Goal: Information Seeking & Learning: Learn about a topic

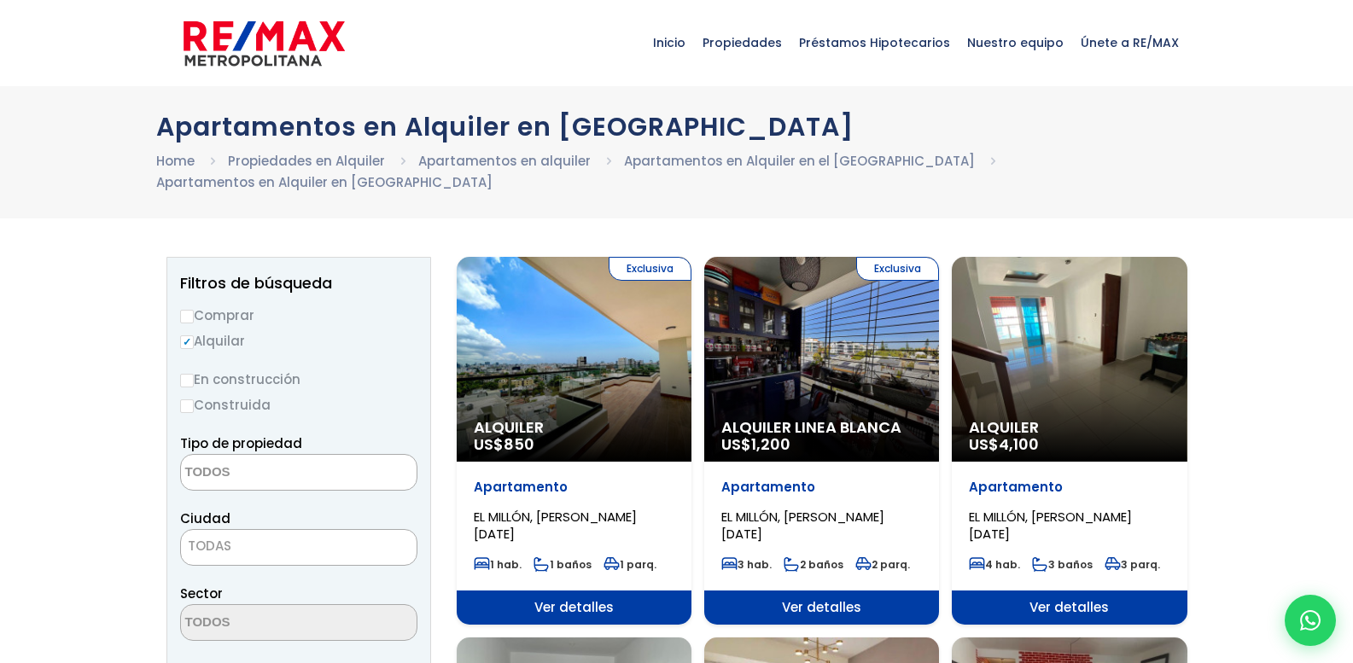
select select
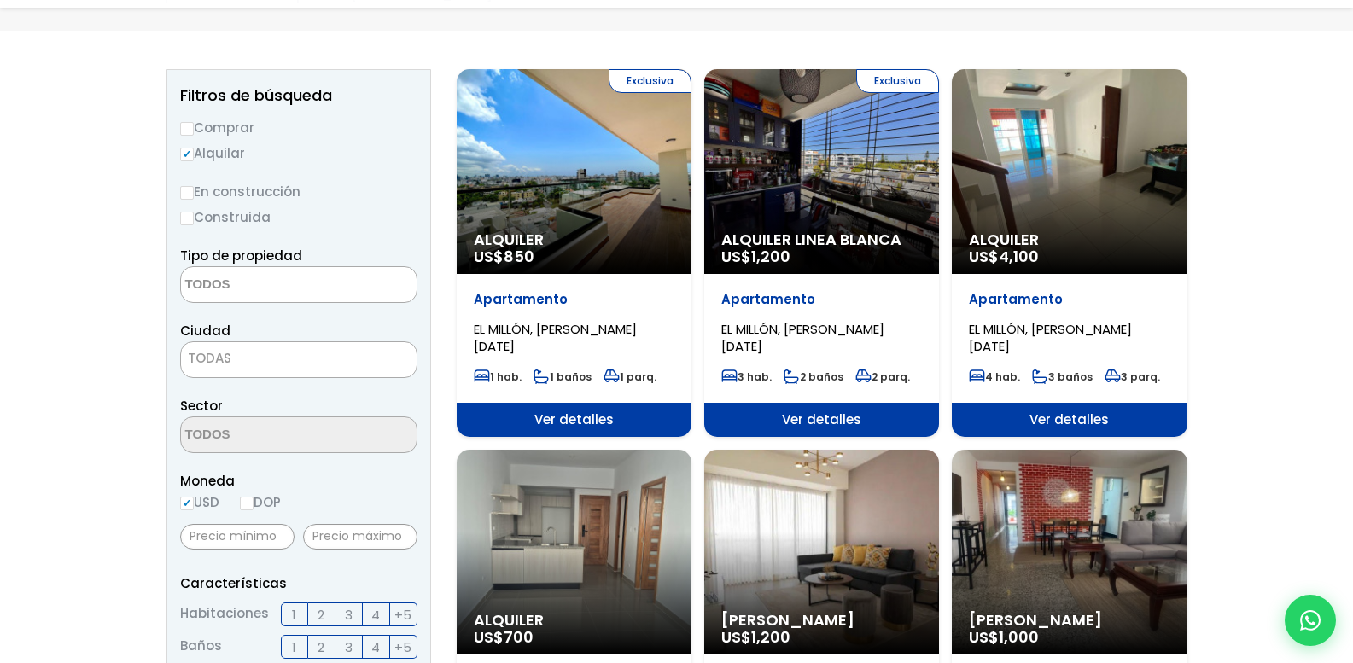
scroll to position [256, 0]
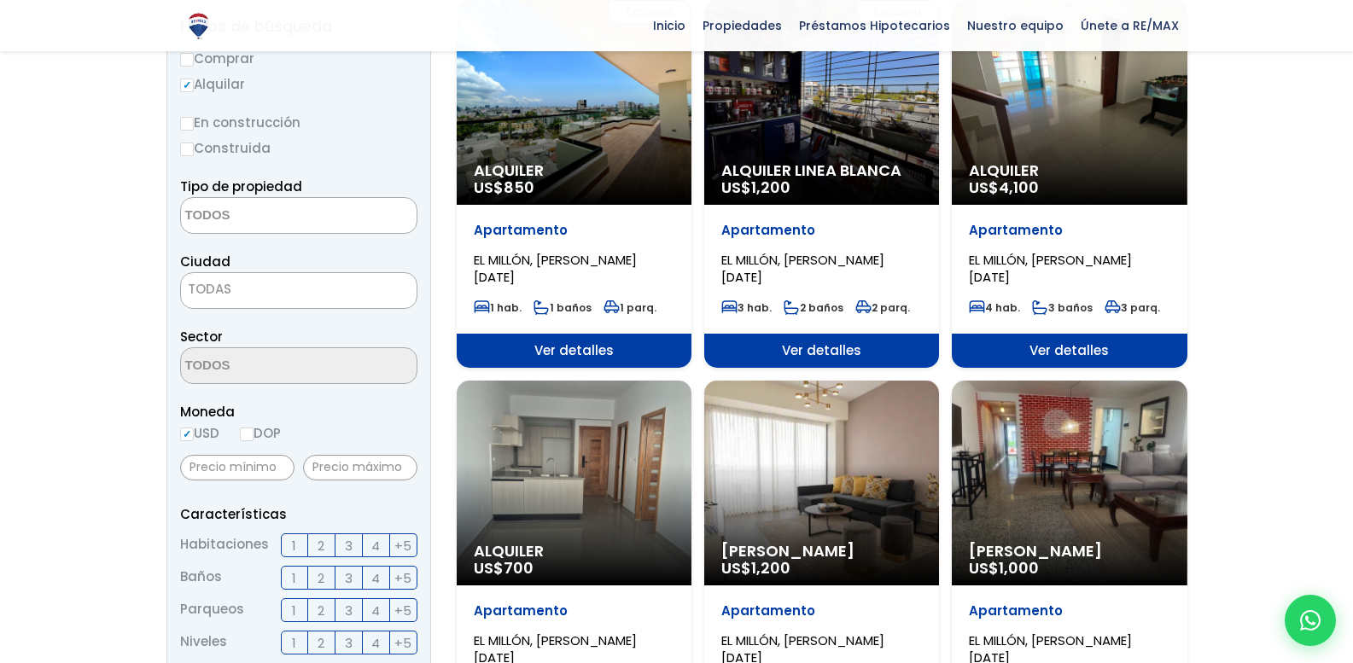
click at [295, 535] on span "1" at bounding box center [294, 545] width 4 height 21
click at [0, 0] on input "1" at bounding box center [0, 0] width 0 height 0
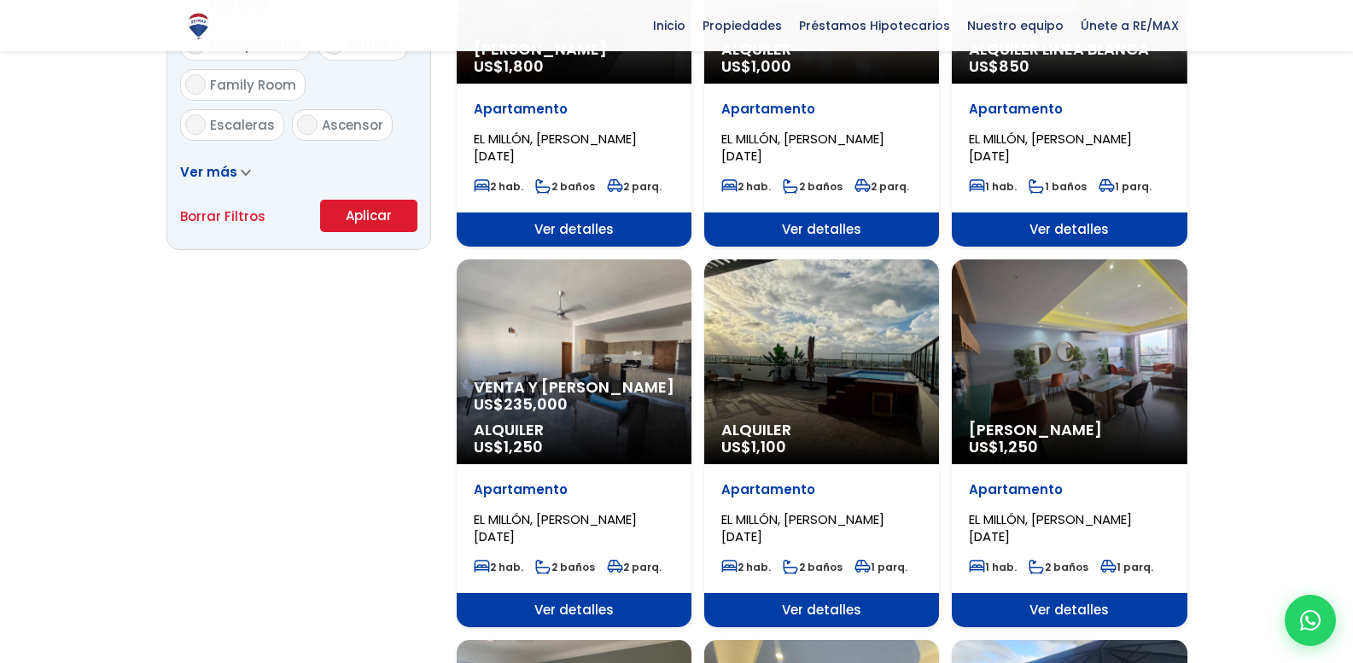
scroll to position [1195, 0]
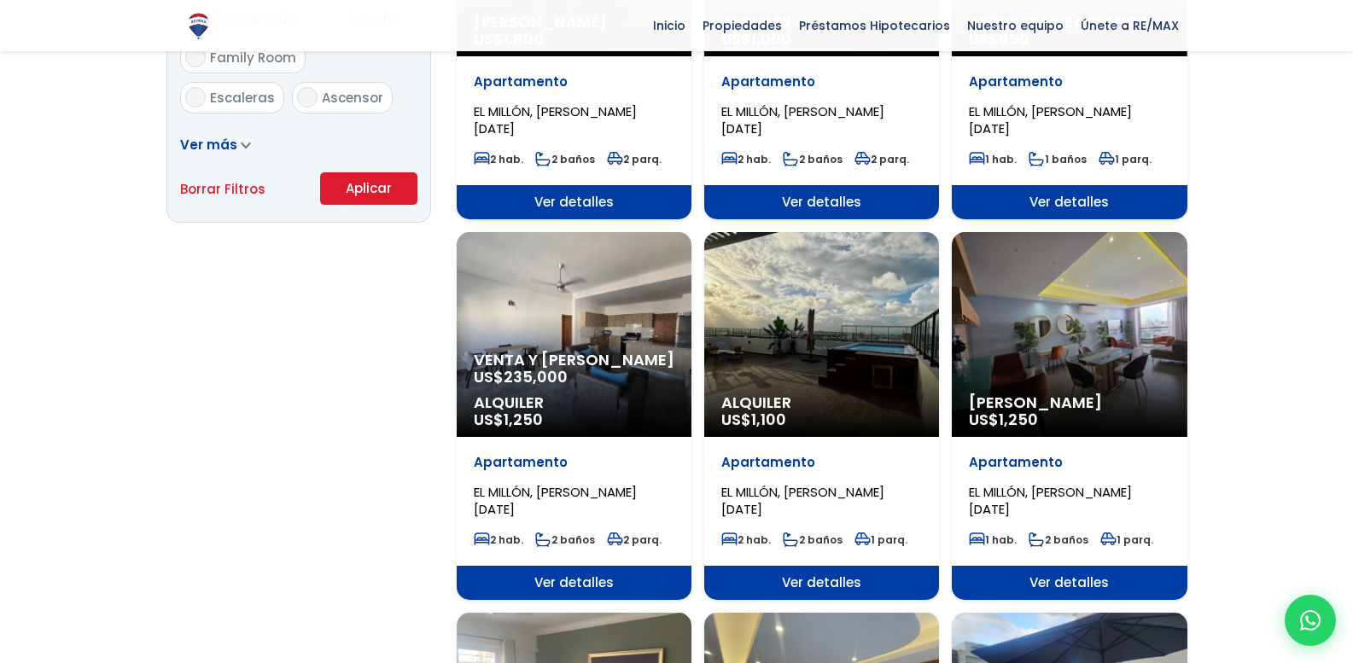
click at [389, 172] on button "Aplicar" at bounding box center [368, 188] width 97 height 32
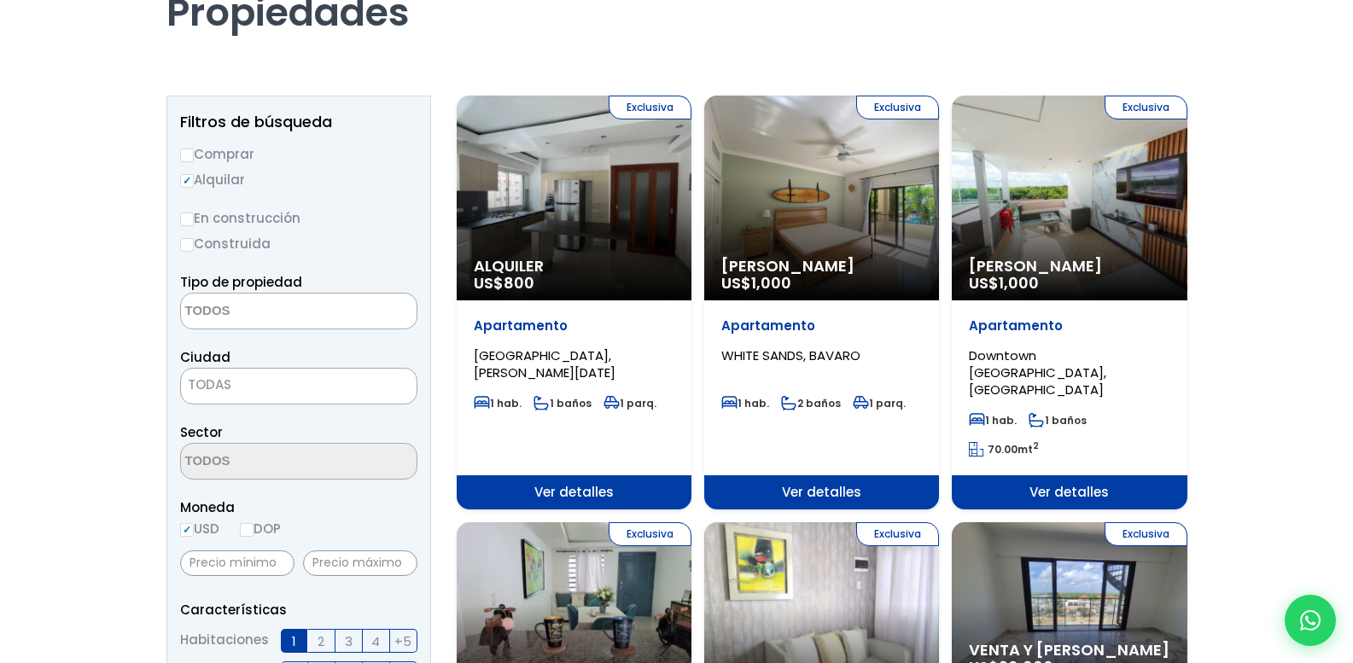
scroll to position [171, 0]
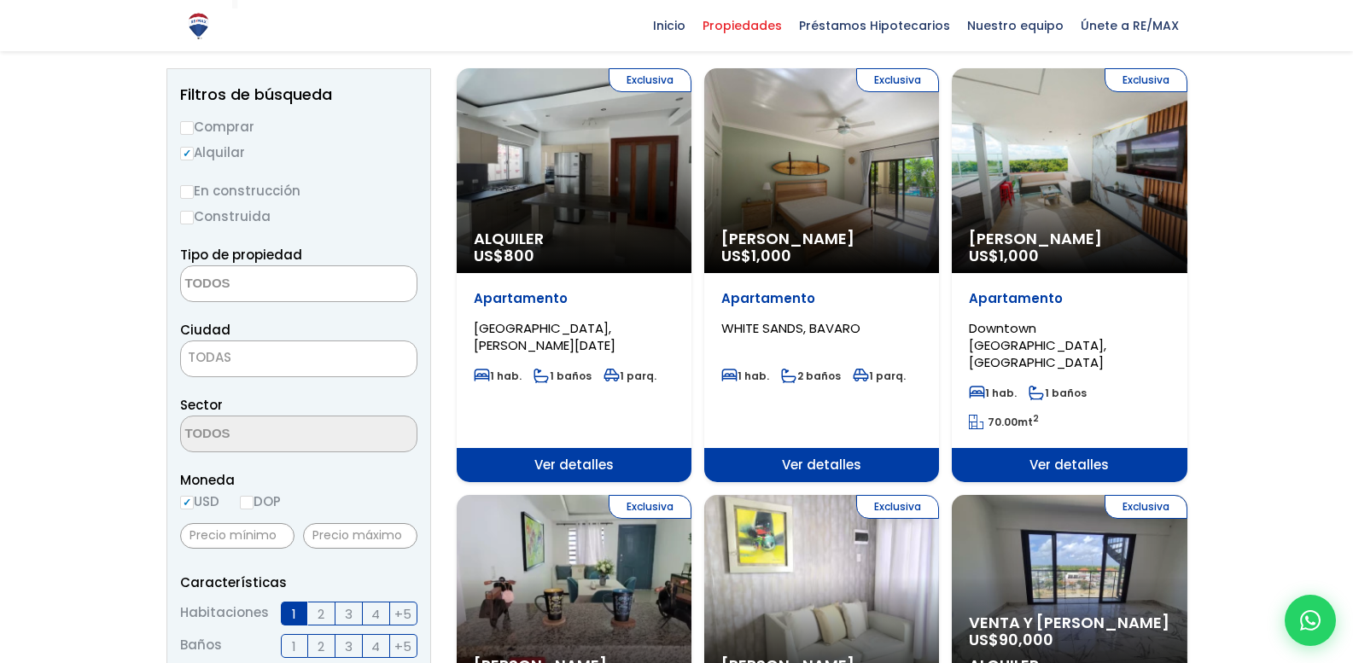
click at [215, 354] on span "TODAS" at bounding box center [210, 357] width 44 height 18
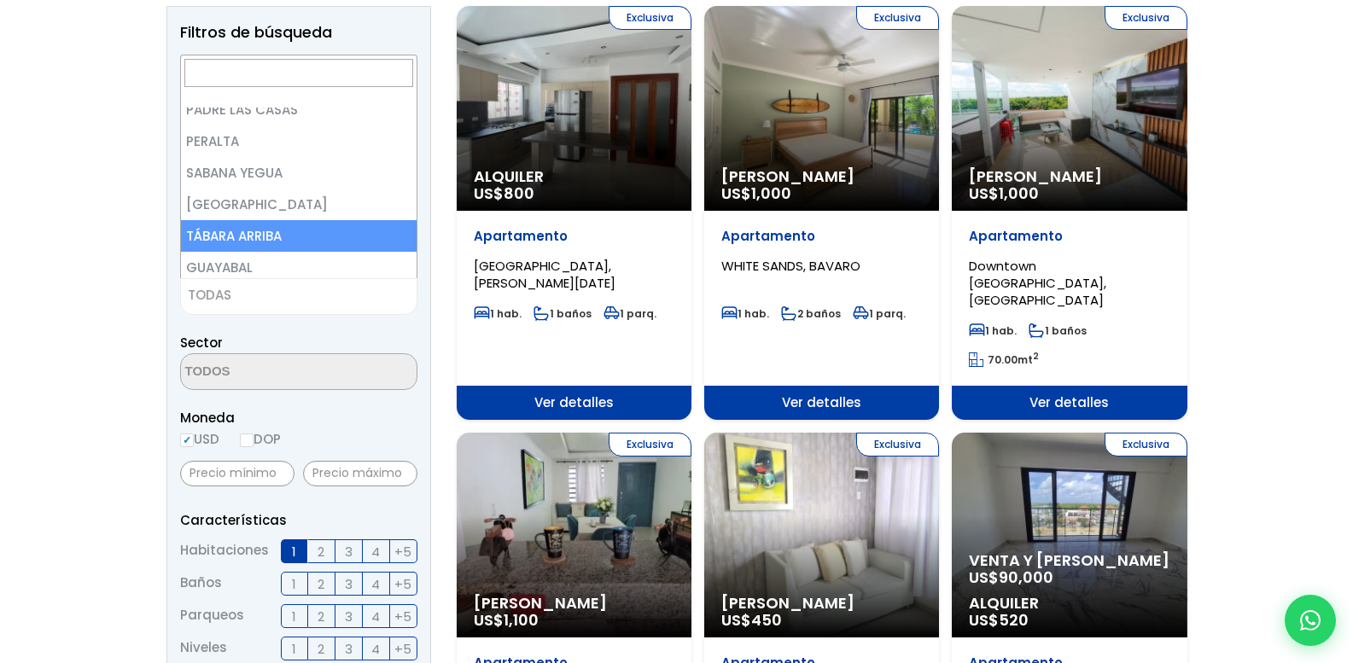
scroll to position [256, 0]
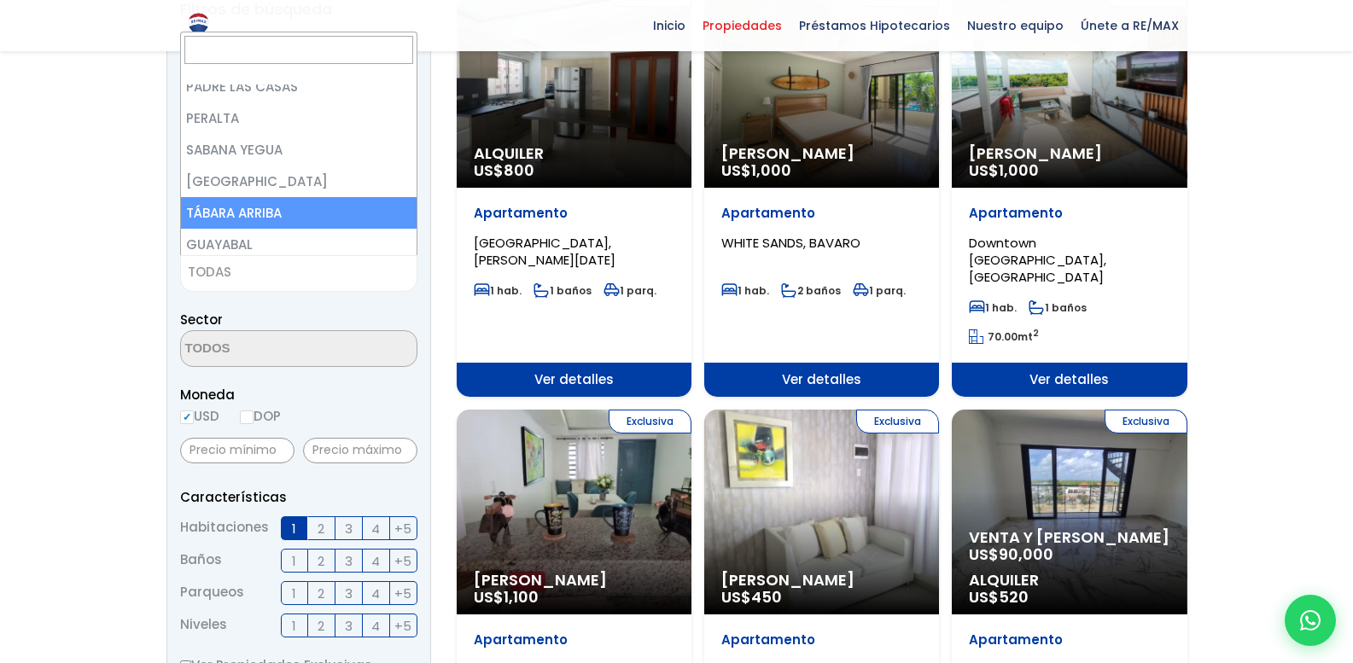
drag, startPoint x: 0, startPoint y: 292, endPoint x: 13, endPoint y: 291, distance: 12.8
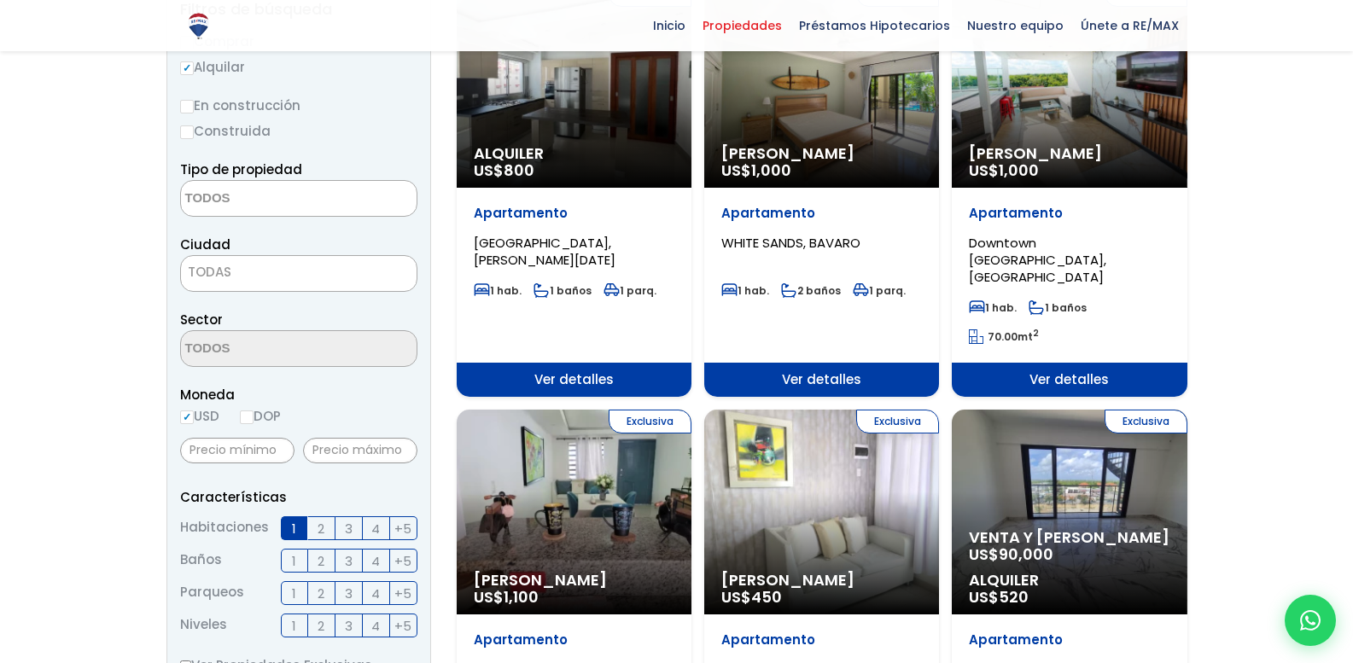
click at [270, 203] on textarea "Search" at bounding box center [264, 199] width 166 height 37
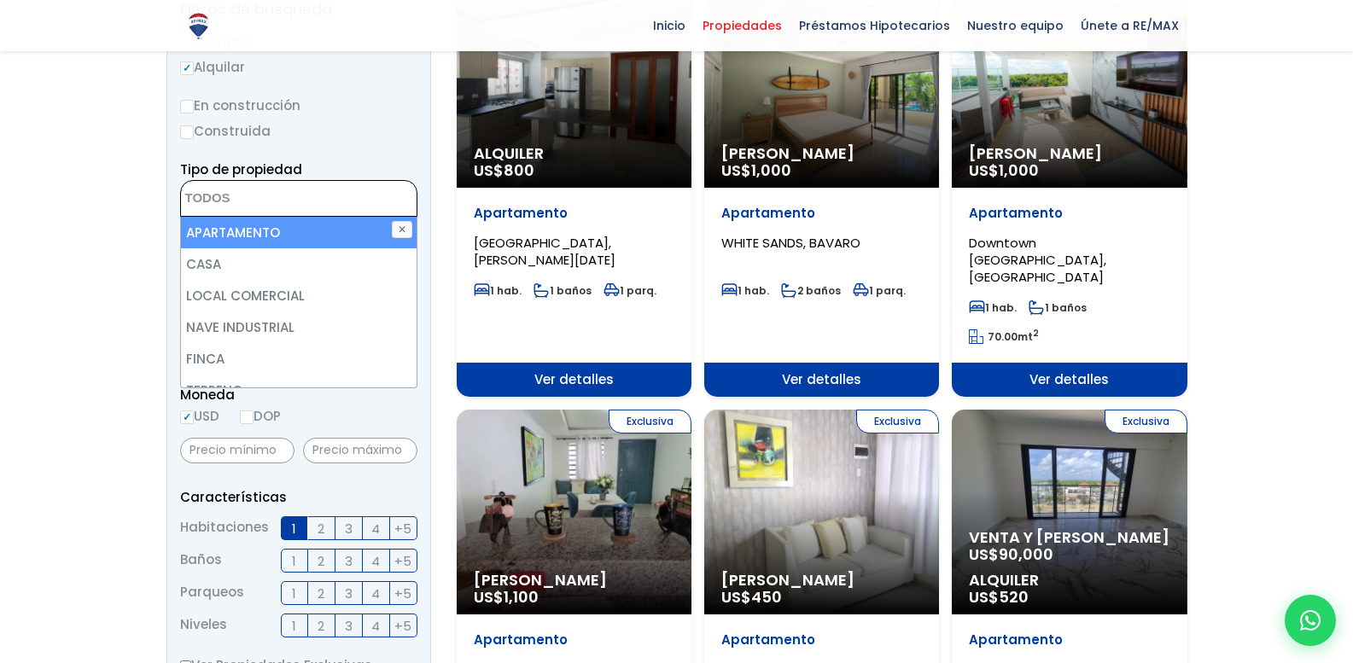
click at [270, 240] on li "APARTAMENTO" at bounding box center [299, 233] width 236 height 32
select select "apartment"
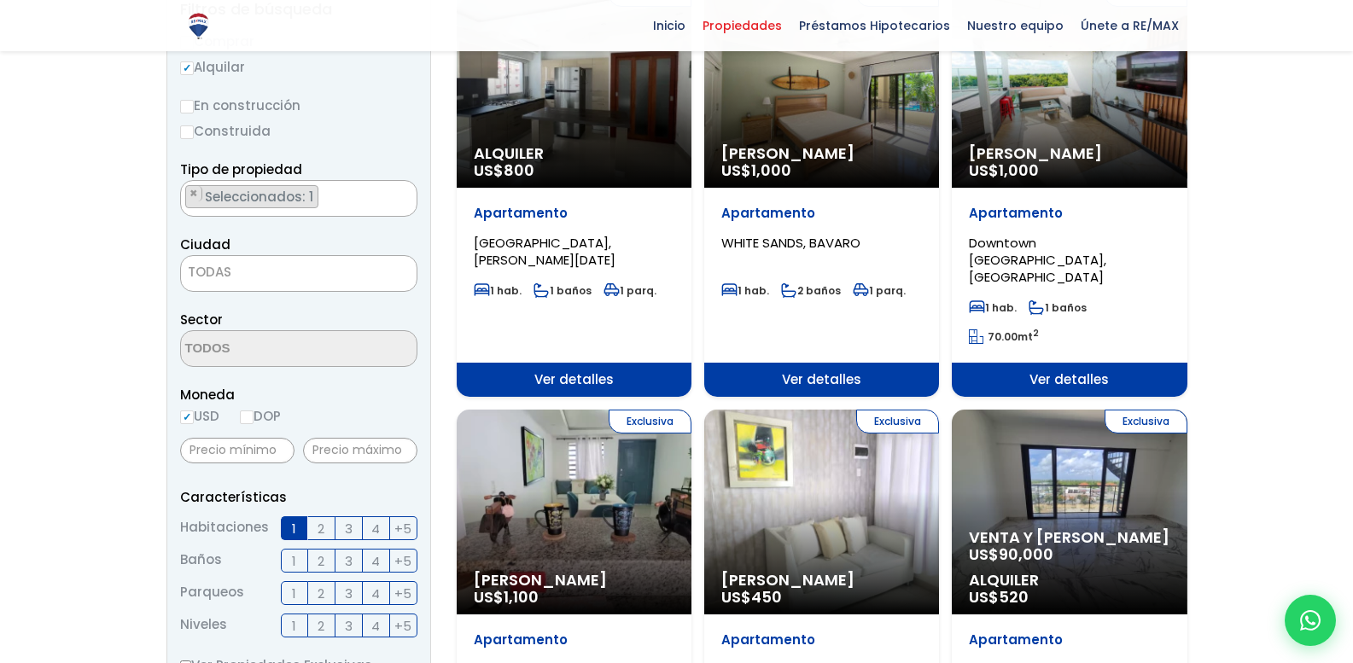
click at [256, 277] on span "TODAS" at bounding box center [298, 273] width 237 height 37
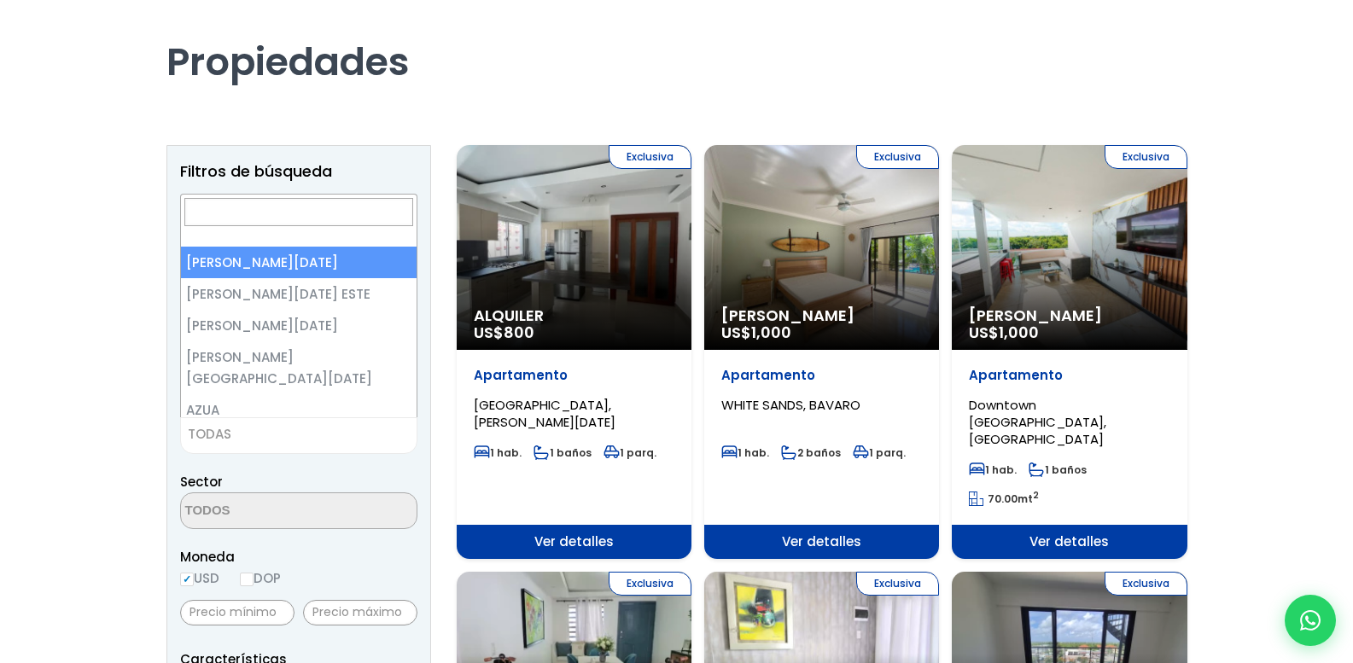
scroll to position [0, 0]
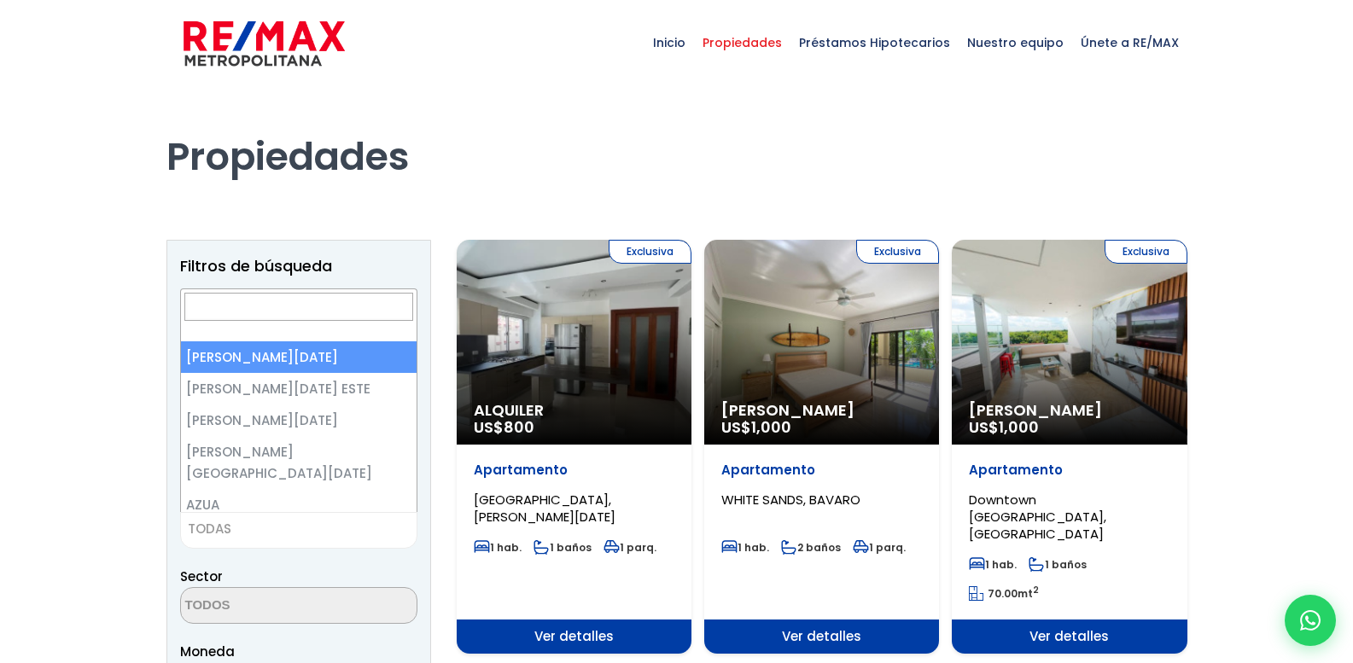
select select "1"
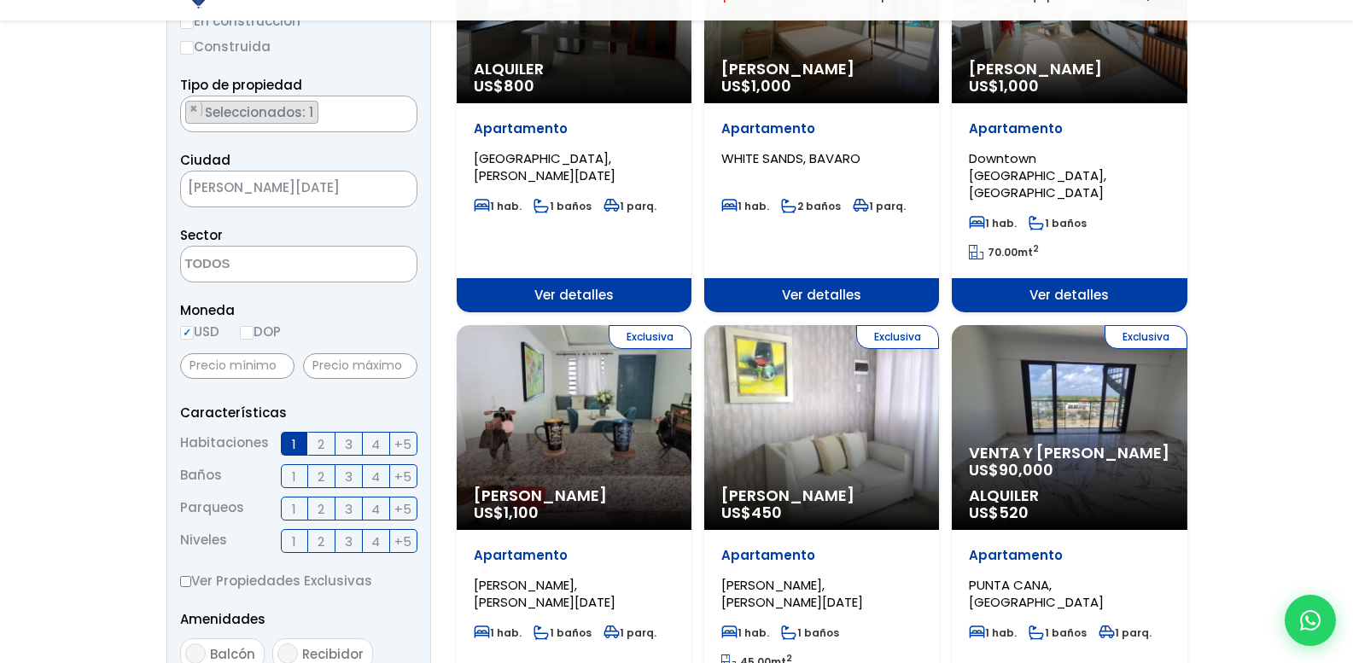
scroll to position [342, 0]
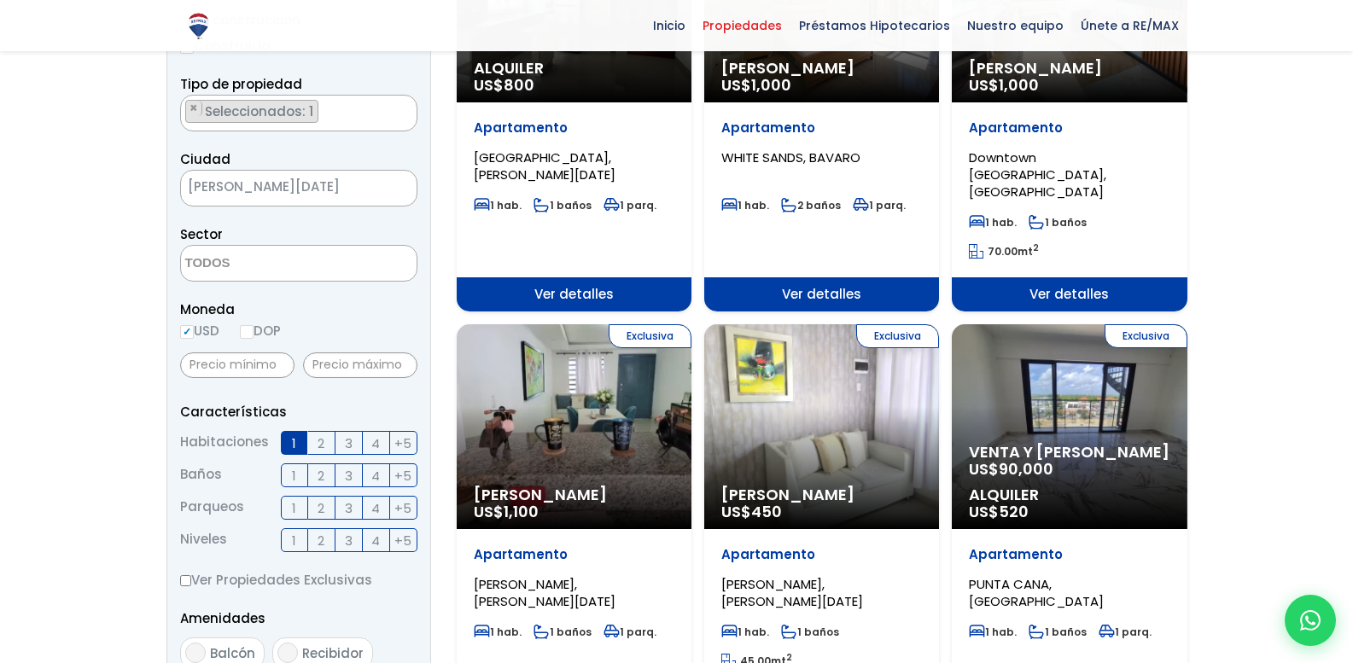
click at [298, 266] on textarea "Search" at bounding box center [264, 264] width 166 height 37
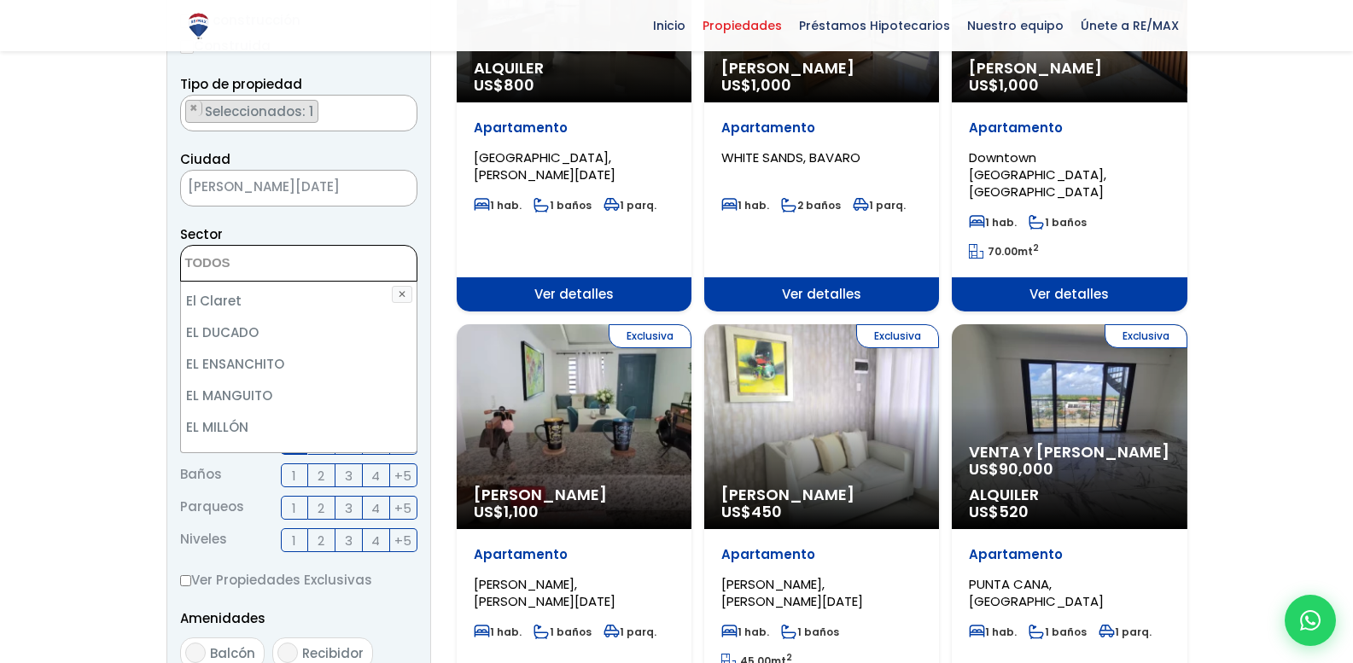
scroll to position [1879, 0]
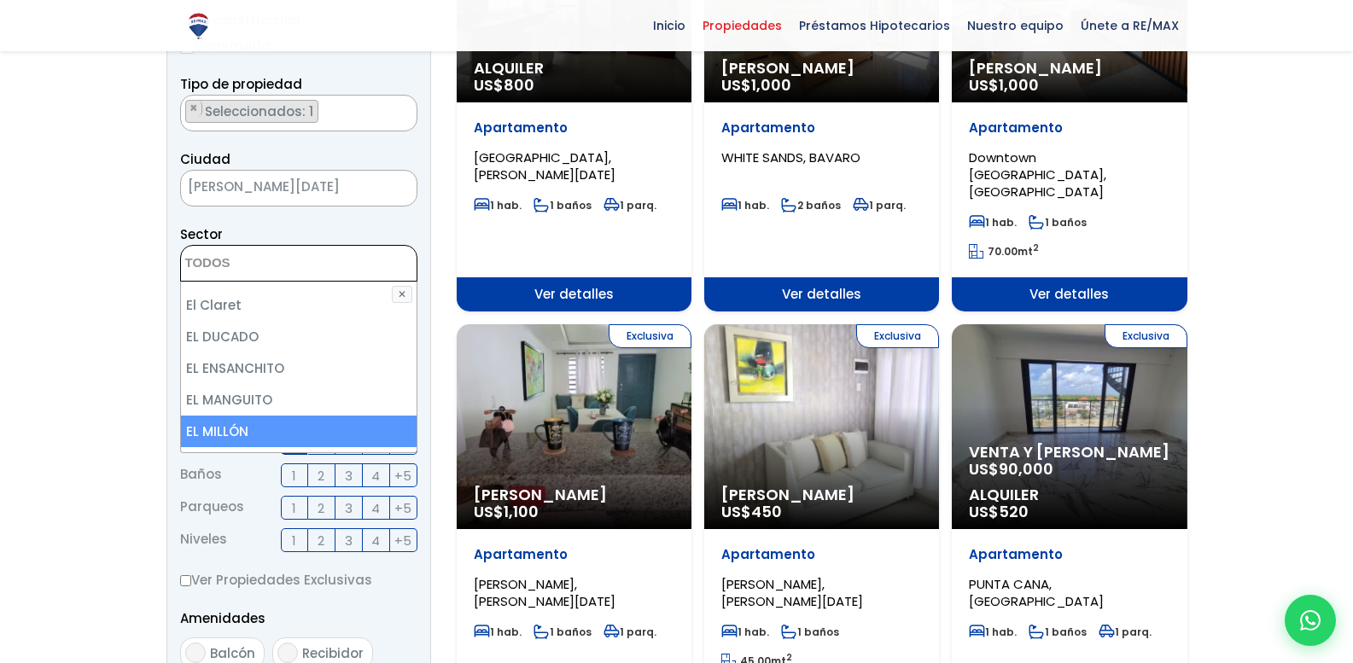
click at [331, 416] on li "EL MILLÓN" at bounding box center [299, 432] width 236 height 32
select select "113"
click at [301, 416] on li "EL MILLÓN" at bounding box center [299, 432] width 236 height 32
click at [257, 416] on li "EL MILLÓN" at bounding box center [299, 432] width 236 height 32
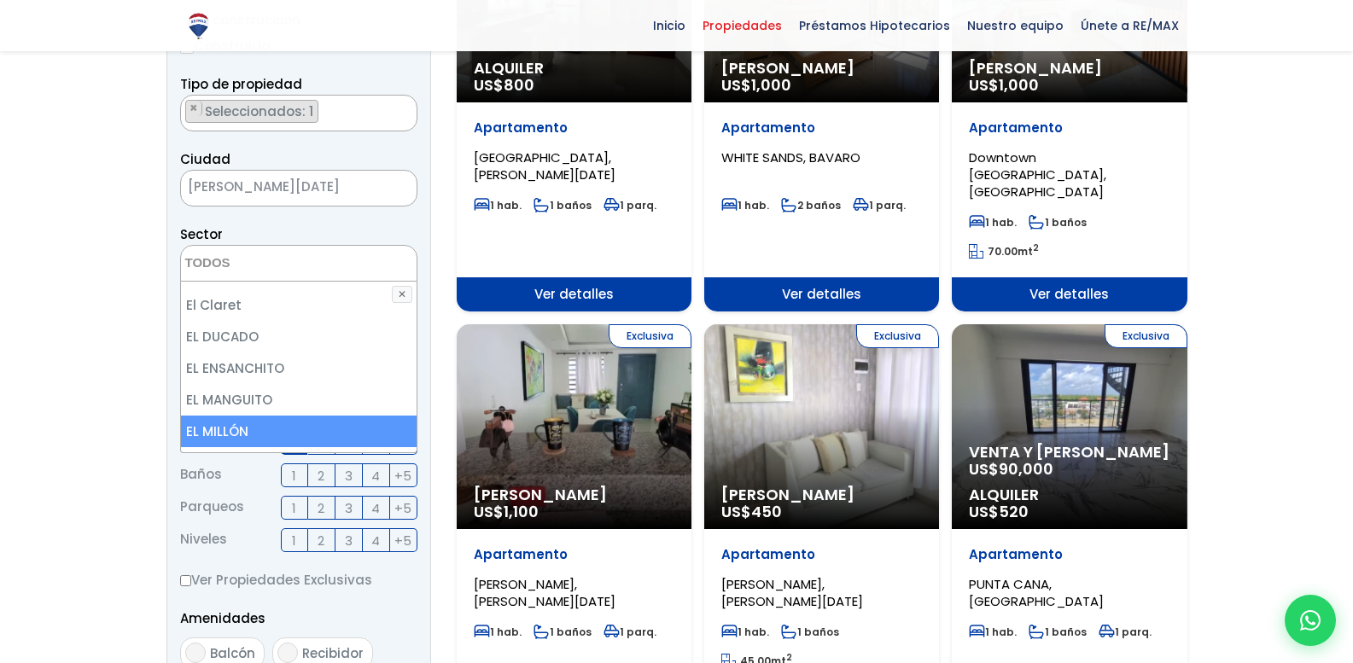
select select "113"
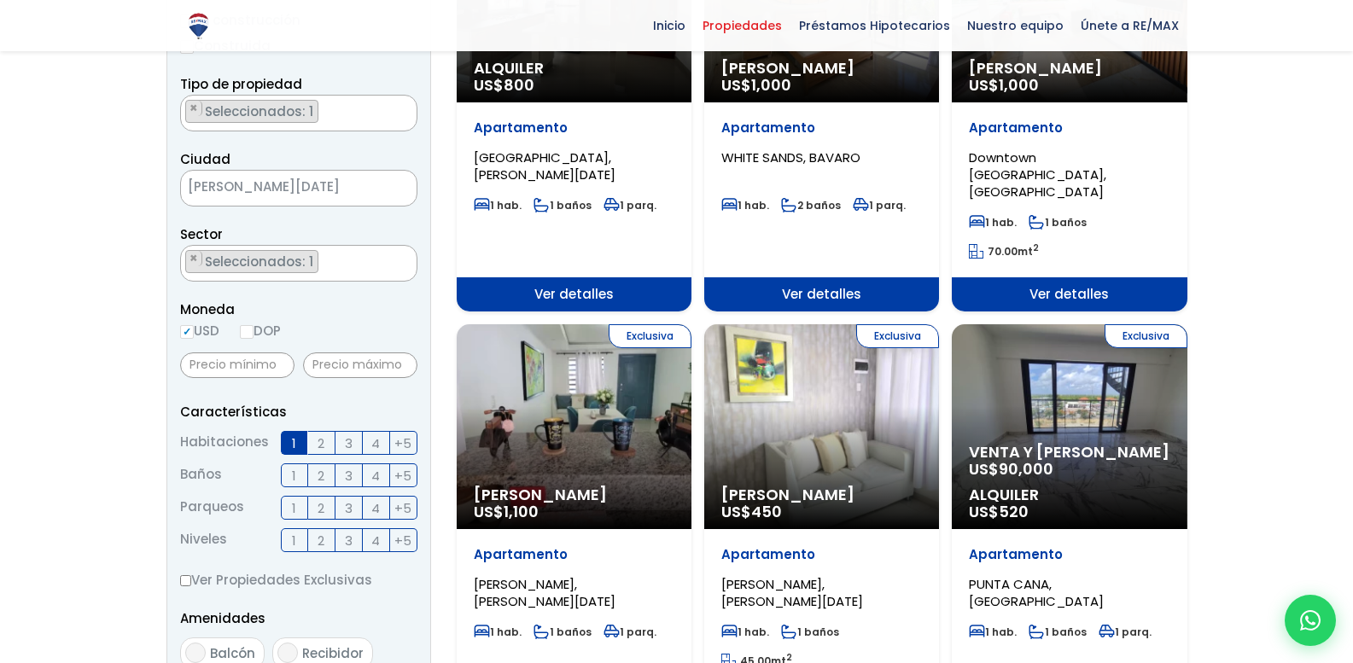
click at [239, 338] on span "USD DOP" at bounding box center [230, 331] width 101 height 18
click at [249, 331] on input "DOP" at bounding box center [247, 332] width 14 height 14
radio input "true"
click at [196, 328] on label "USD" at bounding box center [199, 330] width 39 height 21
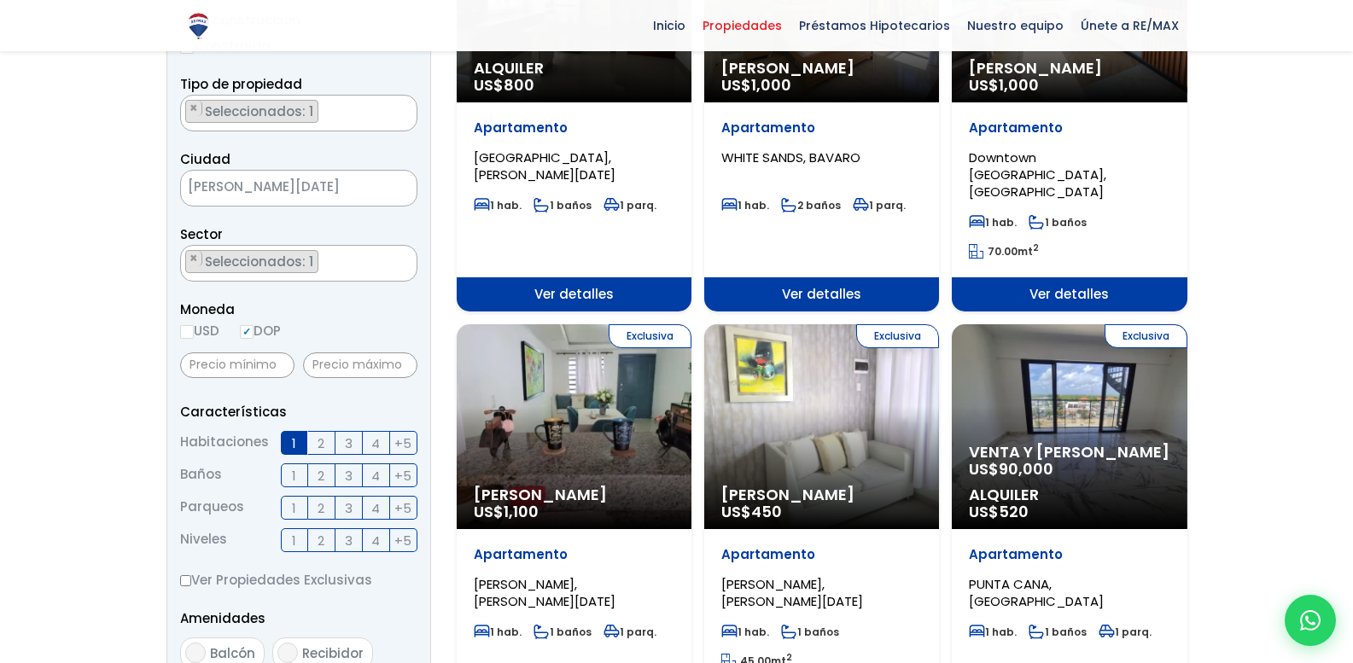
click at [0, 0] on input "USD" at bounding box center [0, 0] width 0 height 0
click at [185, 339] on label "USD" at bounding box center [199, 330] width 39 height 21
click at [0, 0] on input "USD" at bounding box center [0, 0] width 0 height 0
click at [188, 330] on input "USD" at bounding box center [187, 332] width 14 height 14
radio input "true"
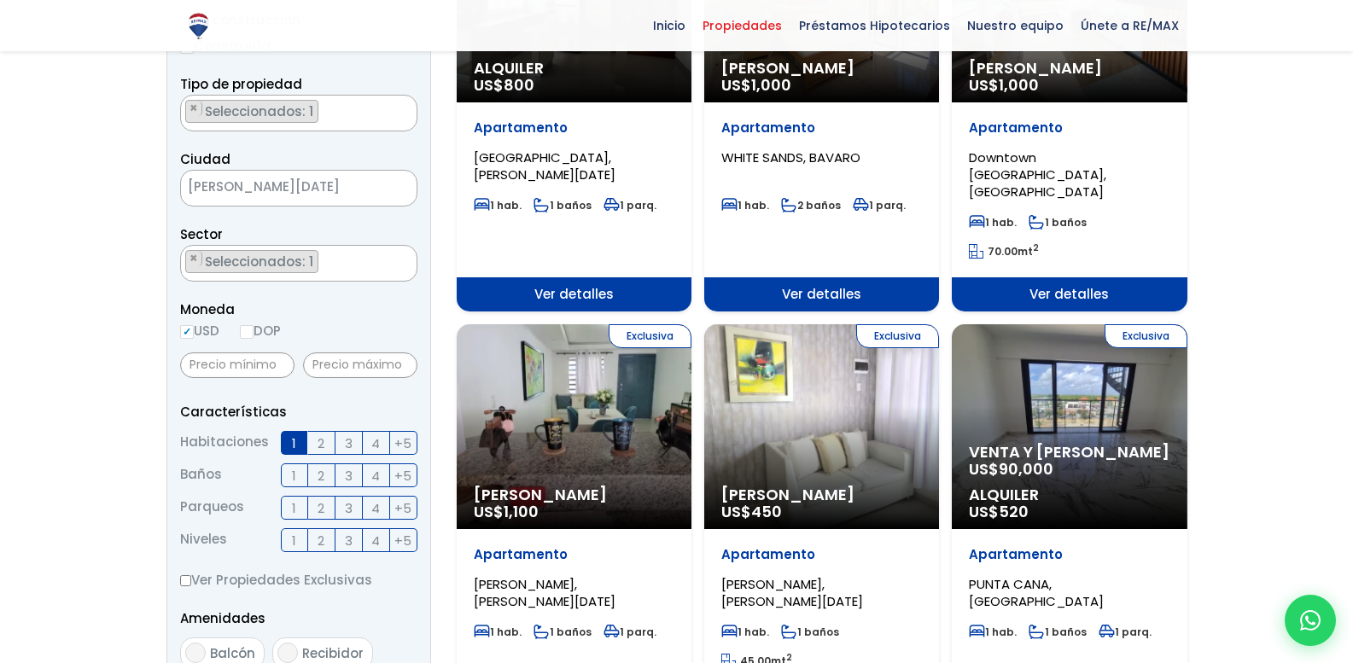
click at [267, 334] on label "DOP" at bounding box center [260, 330] width 41 height 21
click at [0, 0] on input "DOP" at bounding box center [0, 0] width 0 height 0
click at [264, 336] on label "DOP" at bounding box center [260, 330] width 41 height 21
click at [0, 0] on input "DOP" at bounding box center [0, 0] width 0 height 0
click at [250, 332] on input "DOP" at bounding box center [247, 332] width 14 height 14
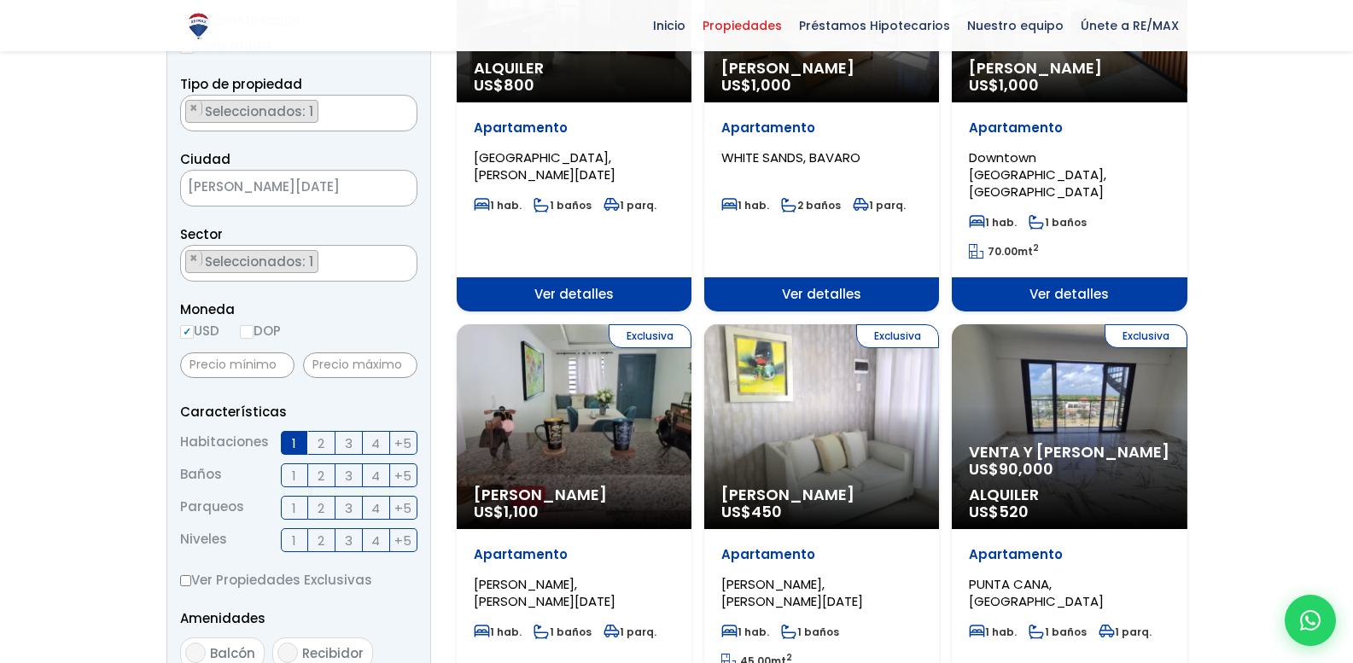
radio input "true"
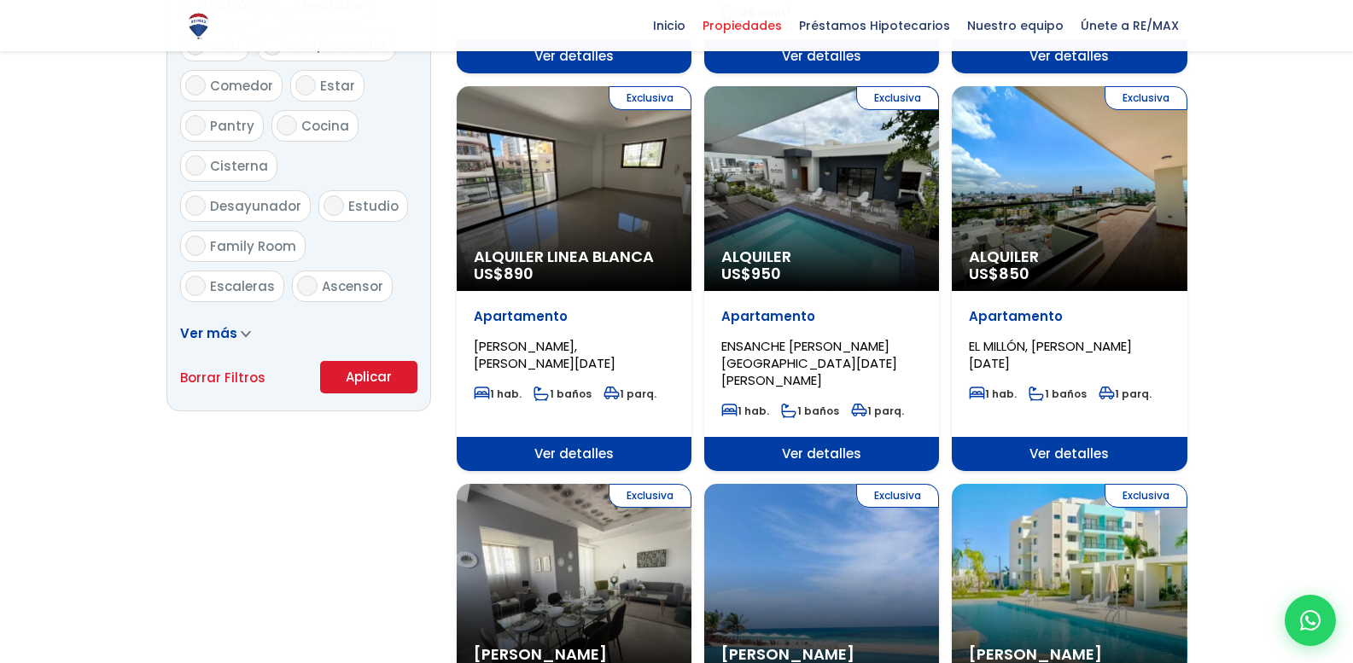
scroll to position [1025, 0]
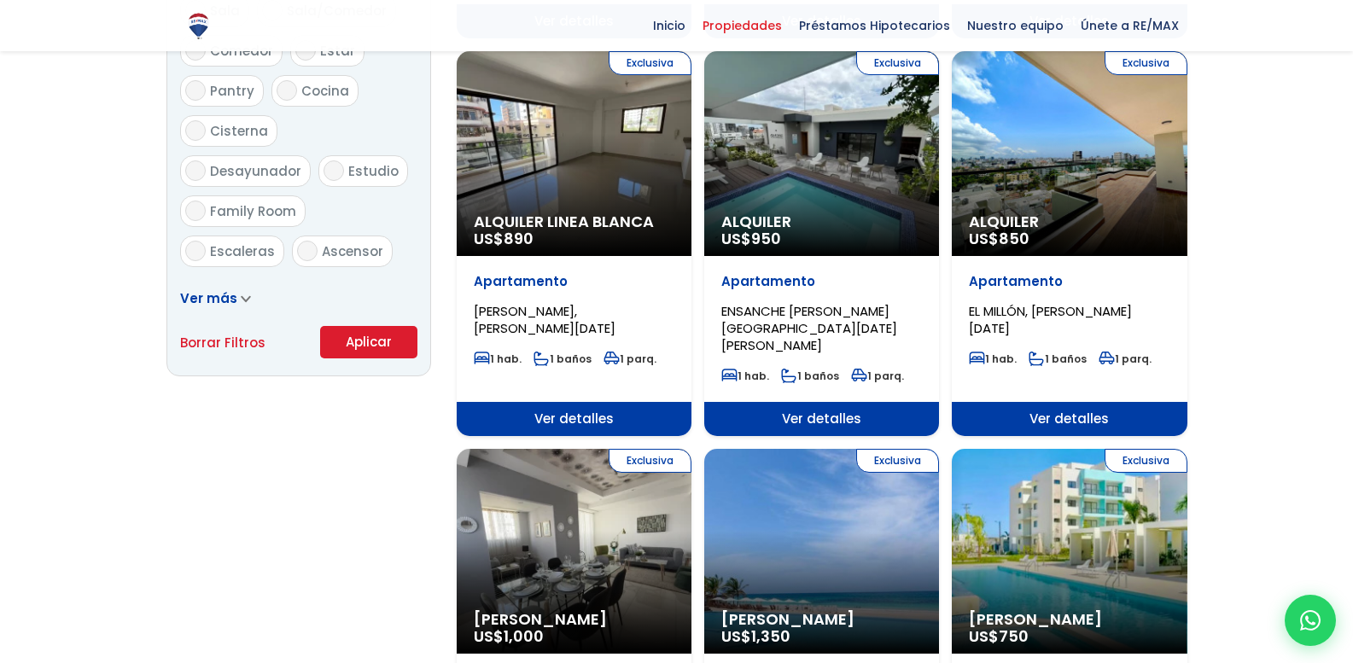
click at [368, 342] on button "Aplicar" at bounding box center [368, 342] width 97 height 32
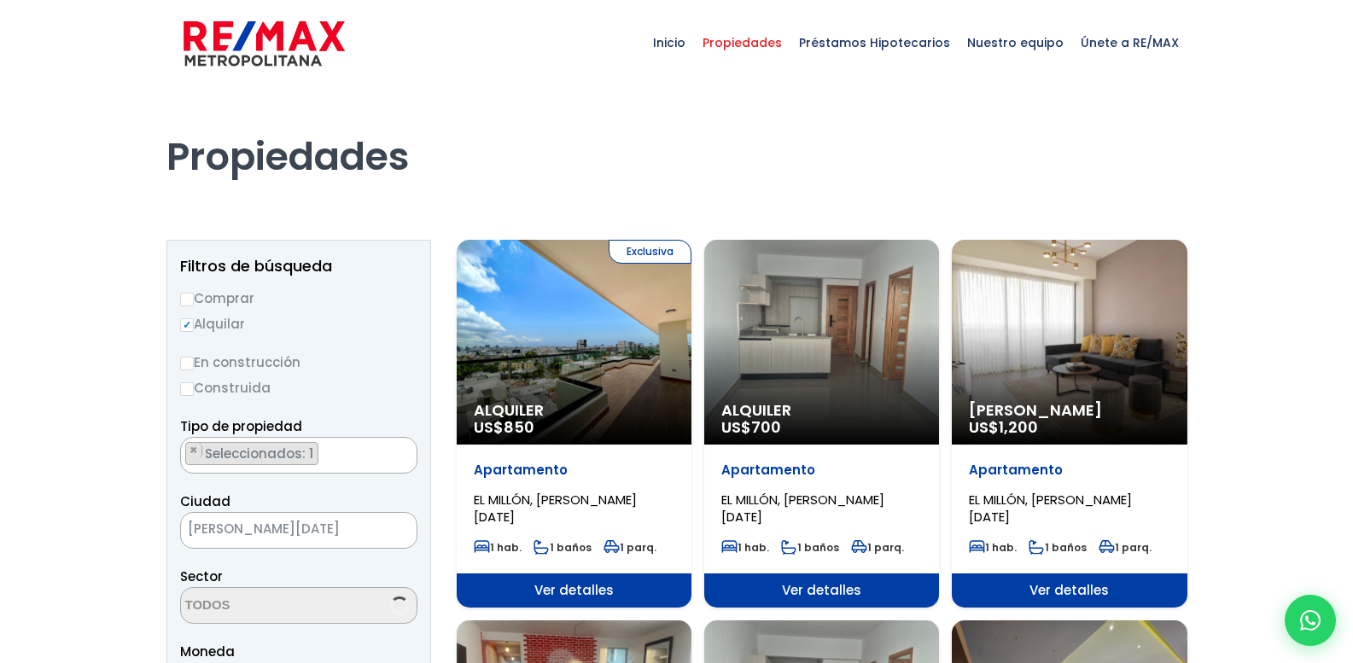
scroll to position [1198, 0]
select select "113"
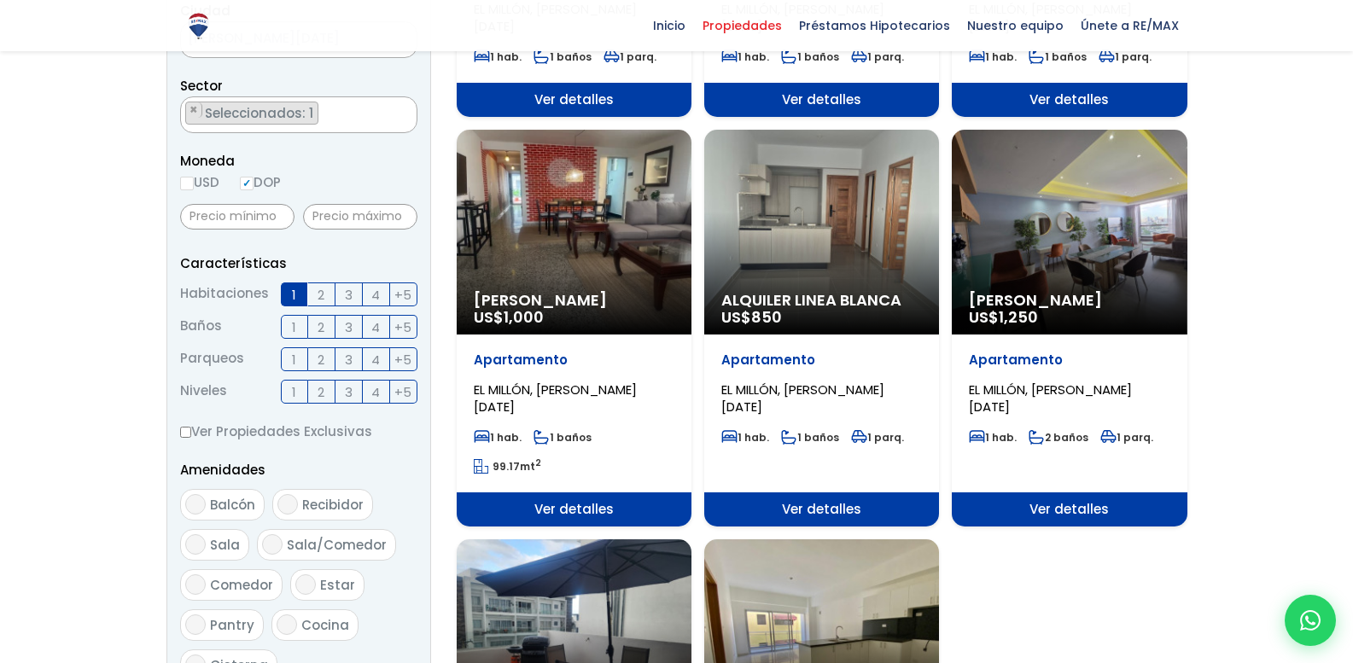
scroll to position [512, 0]
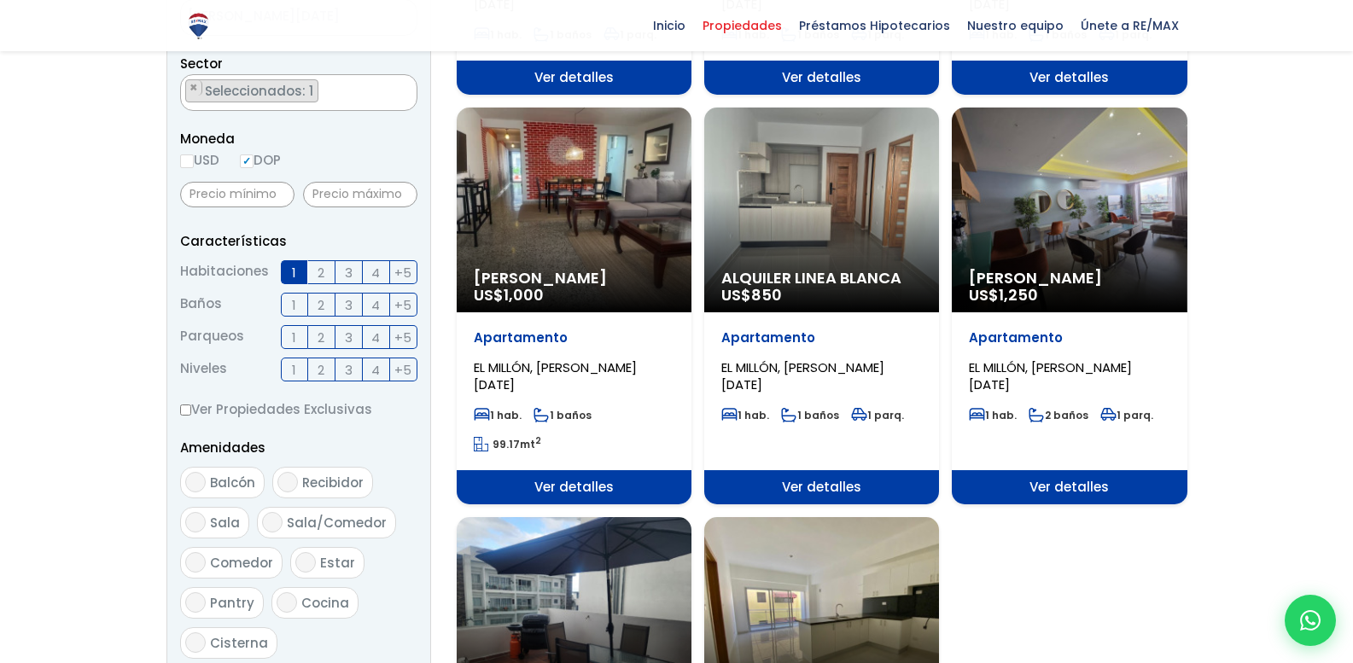
click at [804, 217] on div "Alquiler Linea Blanca US$ 850" at bounding box center [821, 210] width 235 height 205
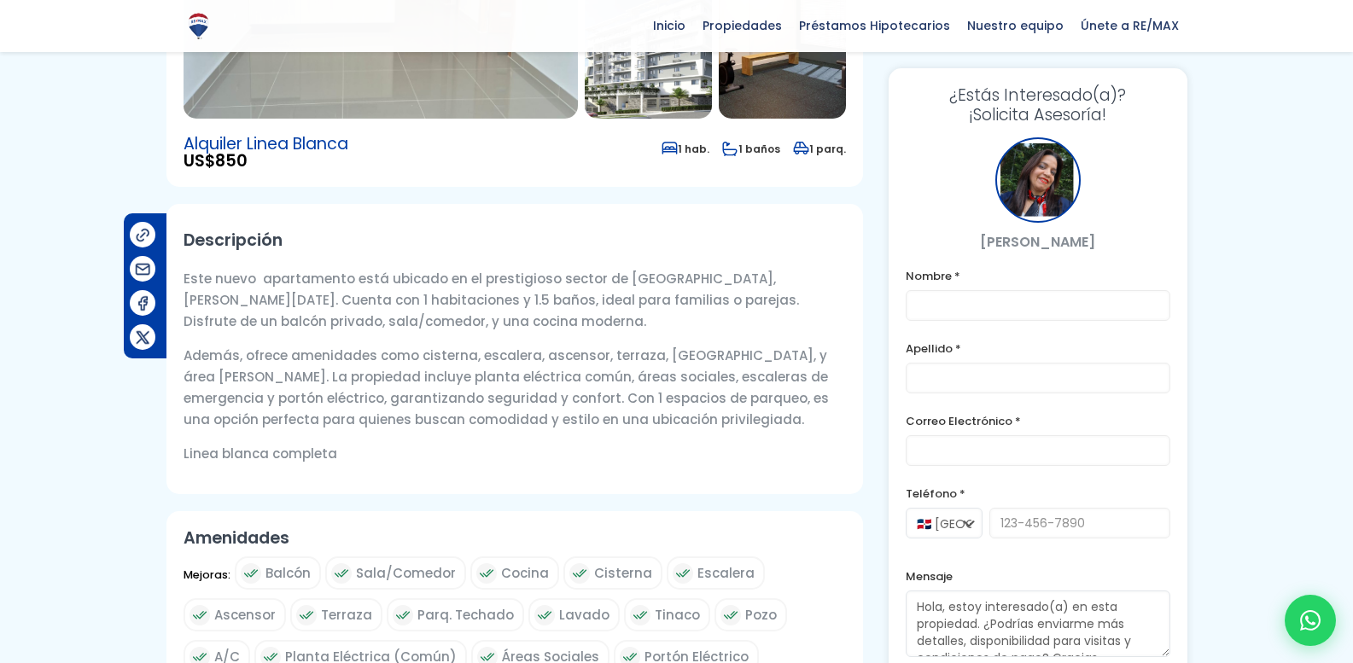
scroll to position [85, 0]
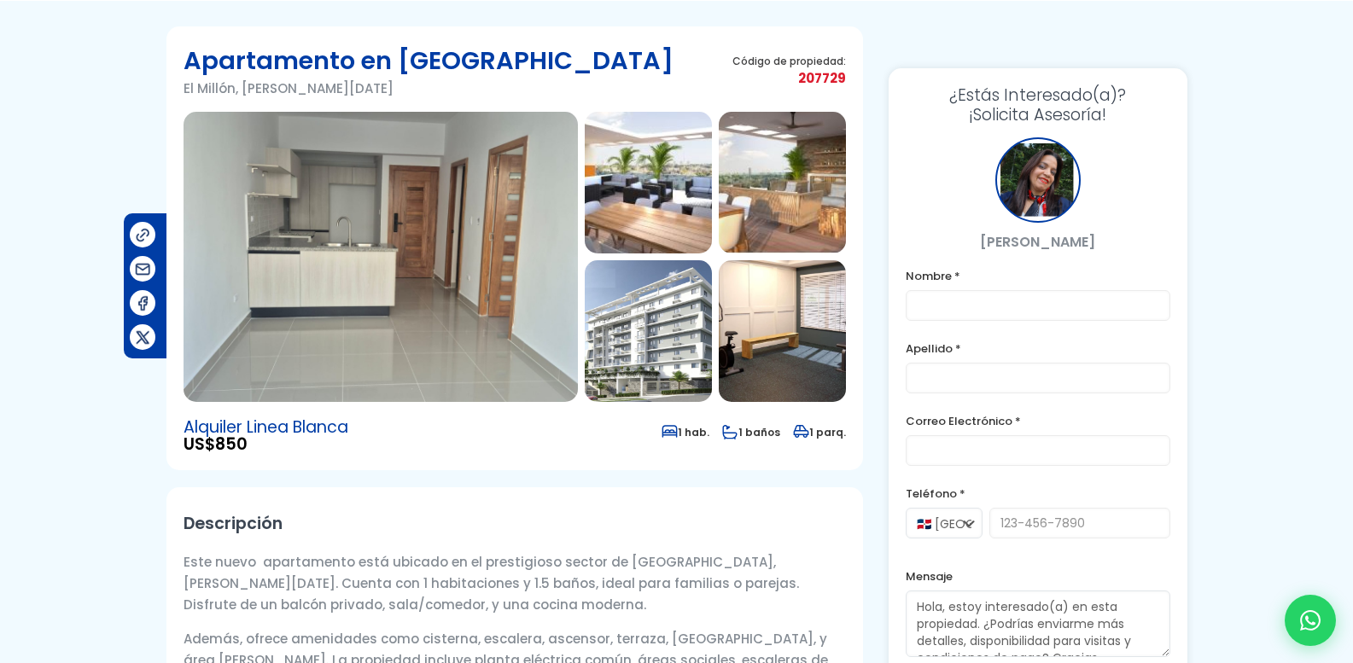
click at [400, 172] on img at bounding box center [381, 257] width 394 height 290
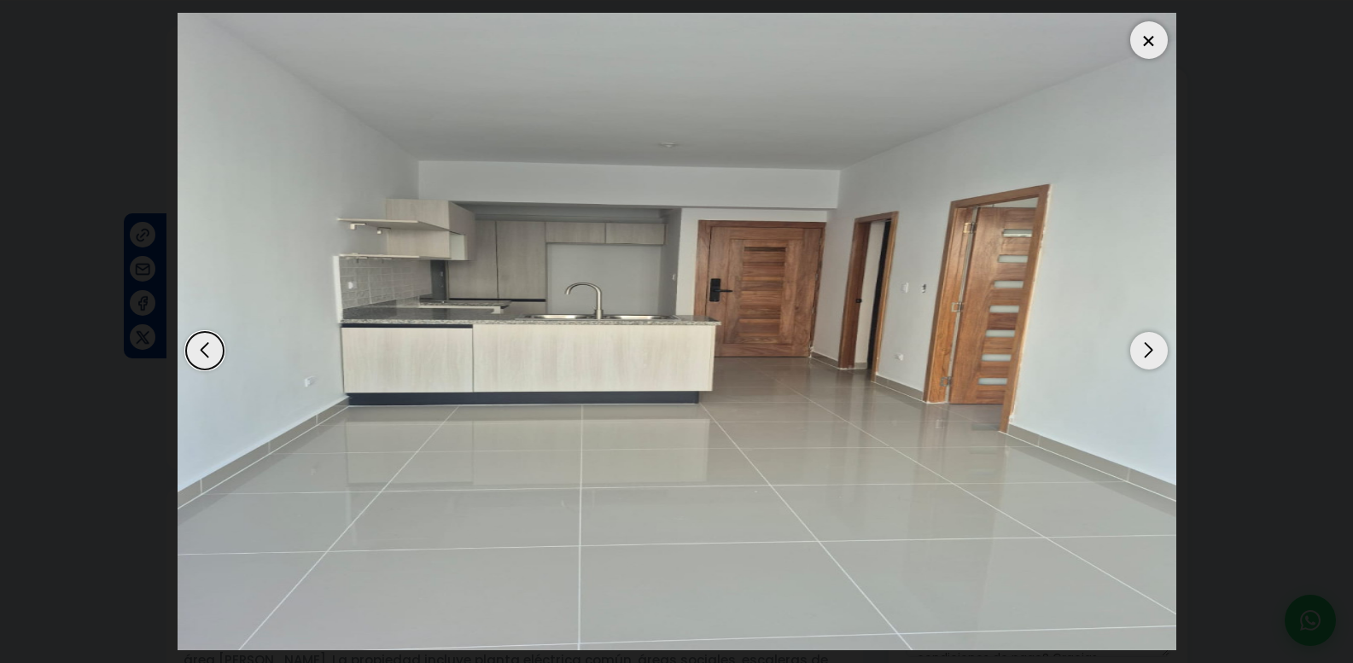
click at [1158, 356] on div "Next slide" at bounding box center [1150, 351] width 38 height 38
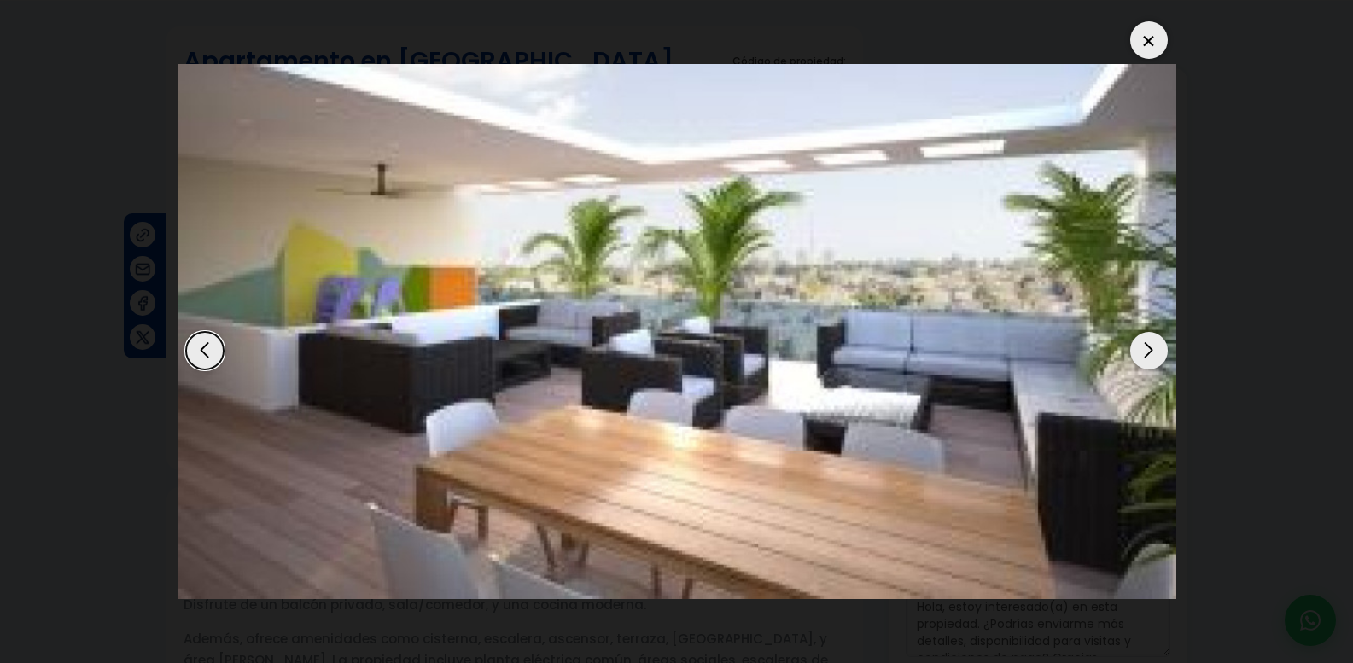
click at [1161, 357] on div "Next slide" at bounding box center [1150, 351] width 38 height 38
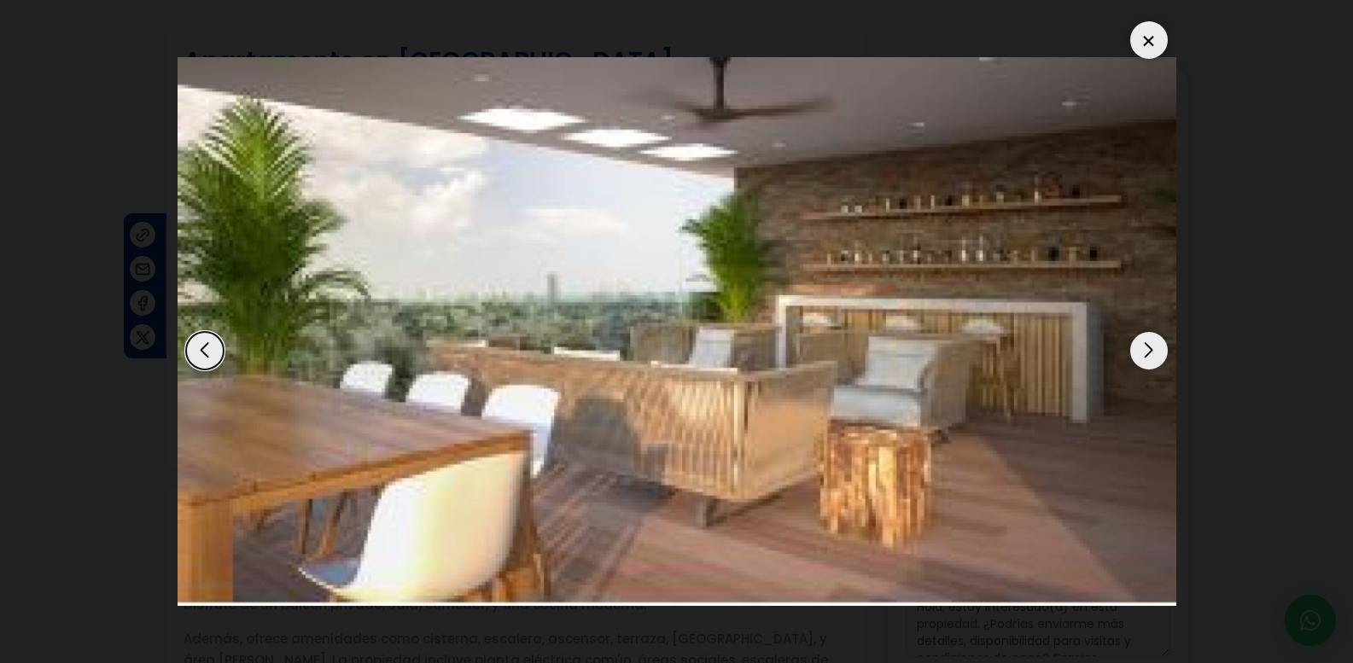
click at [1163, 357] on div "Next slide" at bounding box center [1150, 351] width 38 height 38
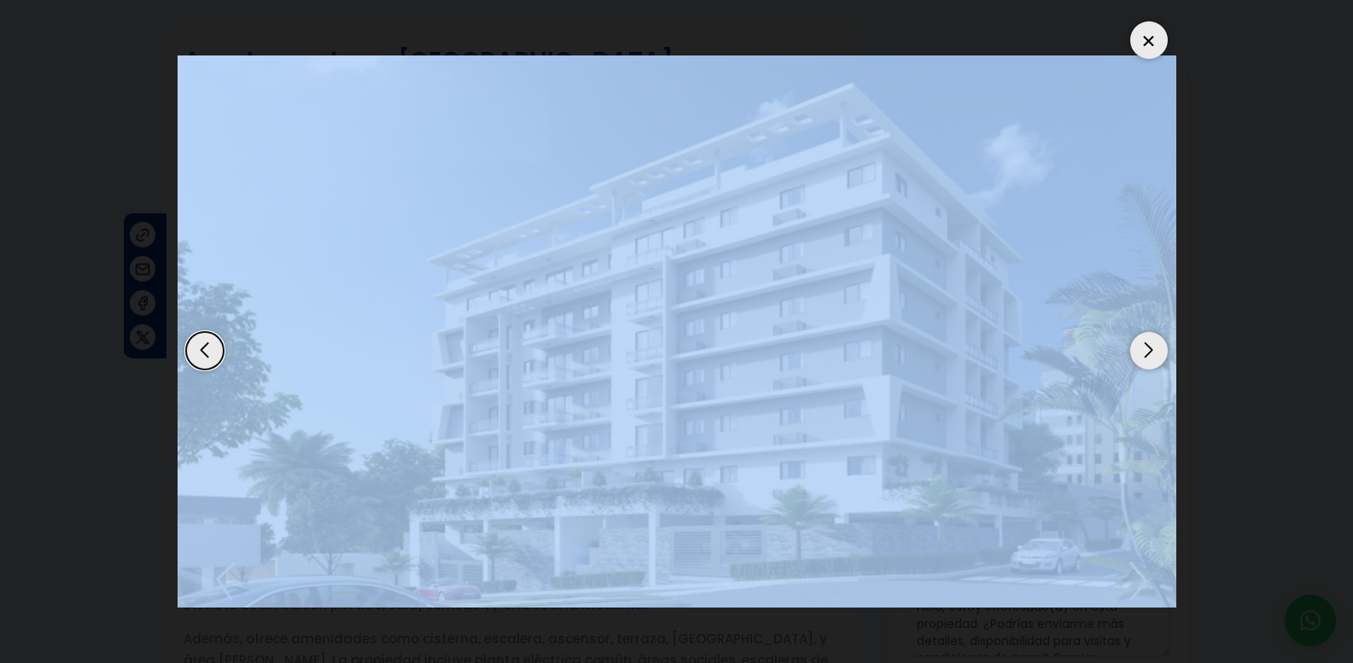
click at [1163, 357] on div "Next slide" at bounding box center [1150, 351] width 38 height 38
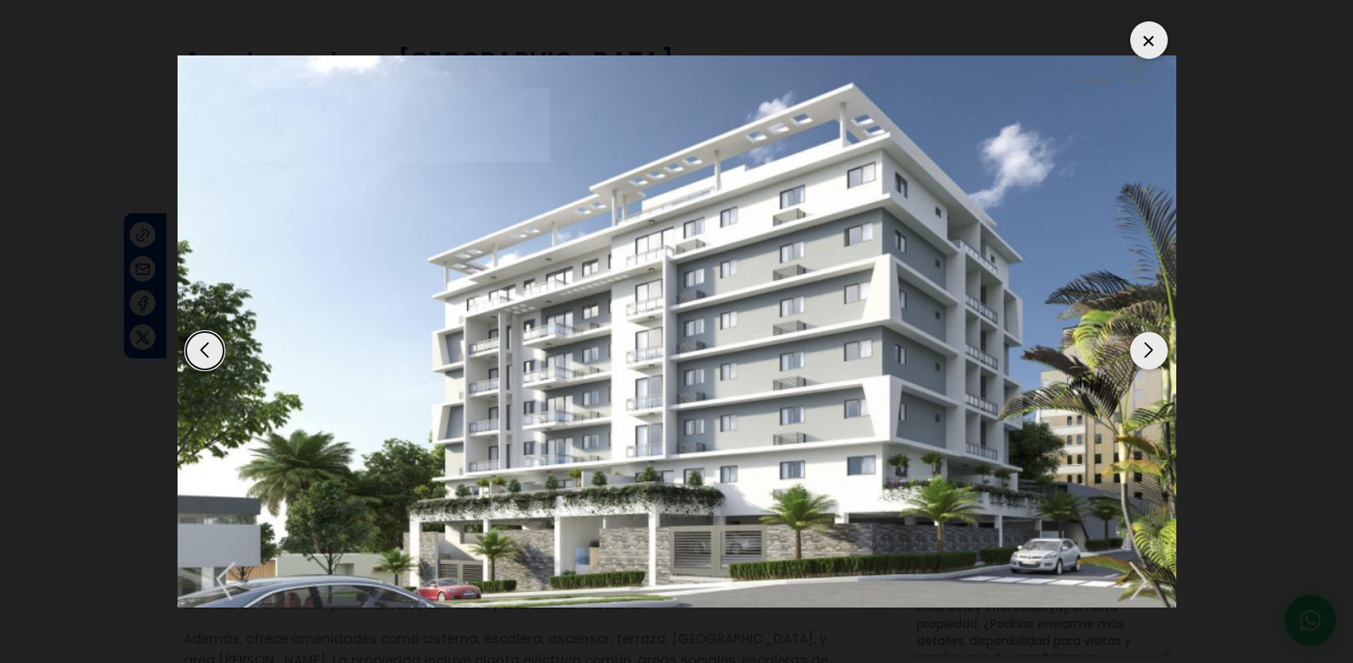
click at [1163, 357] on div "Next slide" at bounding box center [1150, 351] width 38 height 38
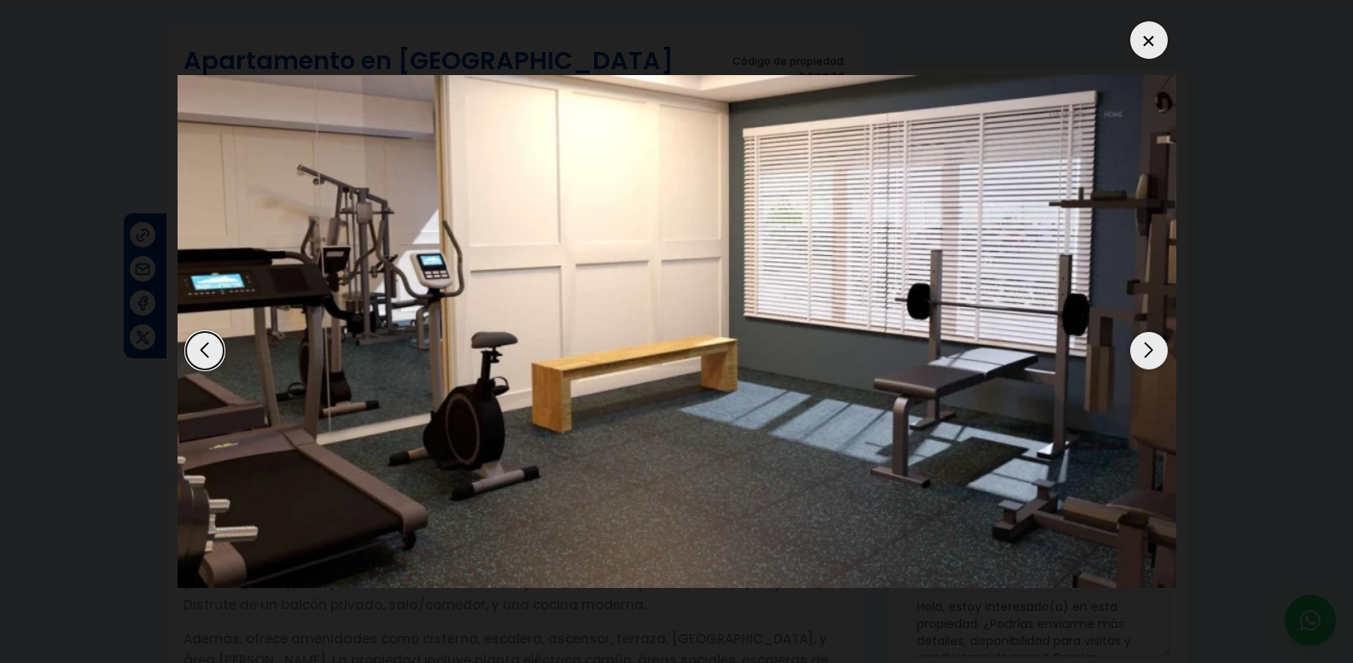
click at [1163, 357] on div "Next slide" at bounding box center [1150, 351] width 38 height 38
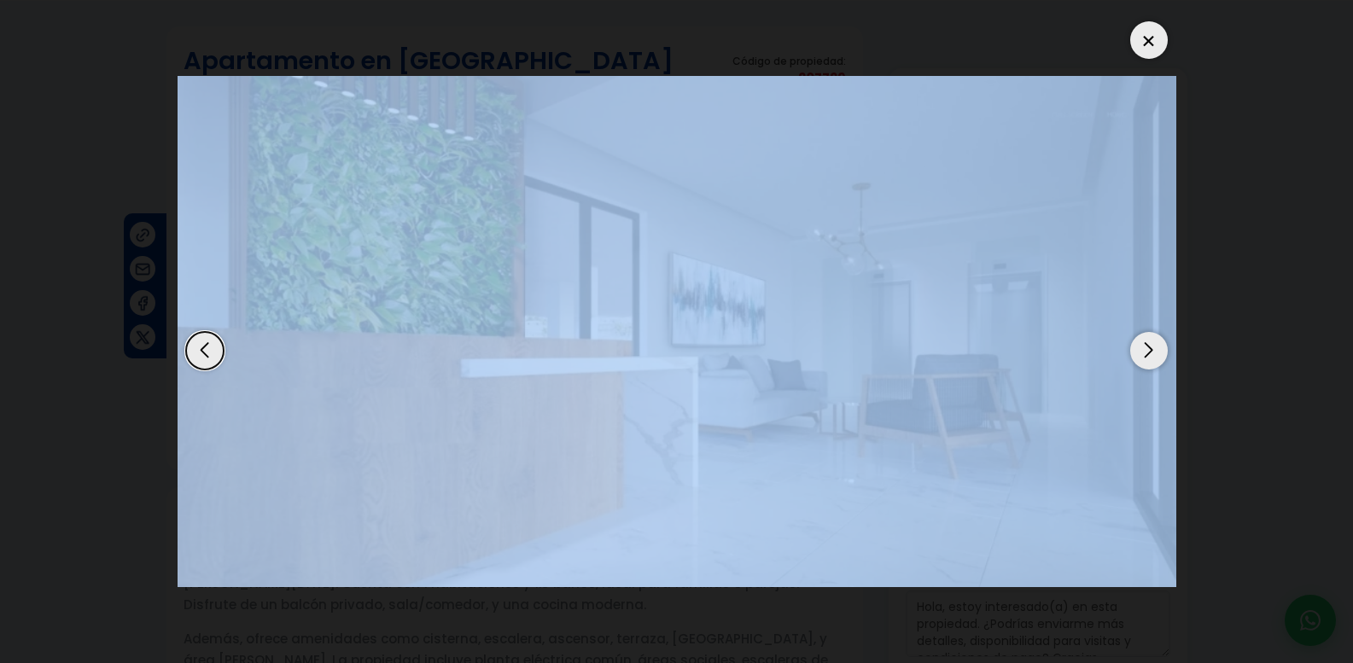
click at [1163, 357] on div "Next slide" at bounding box center [1150, 351] width 38 height 38
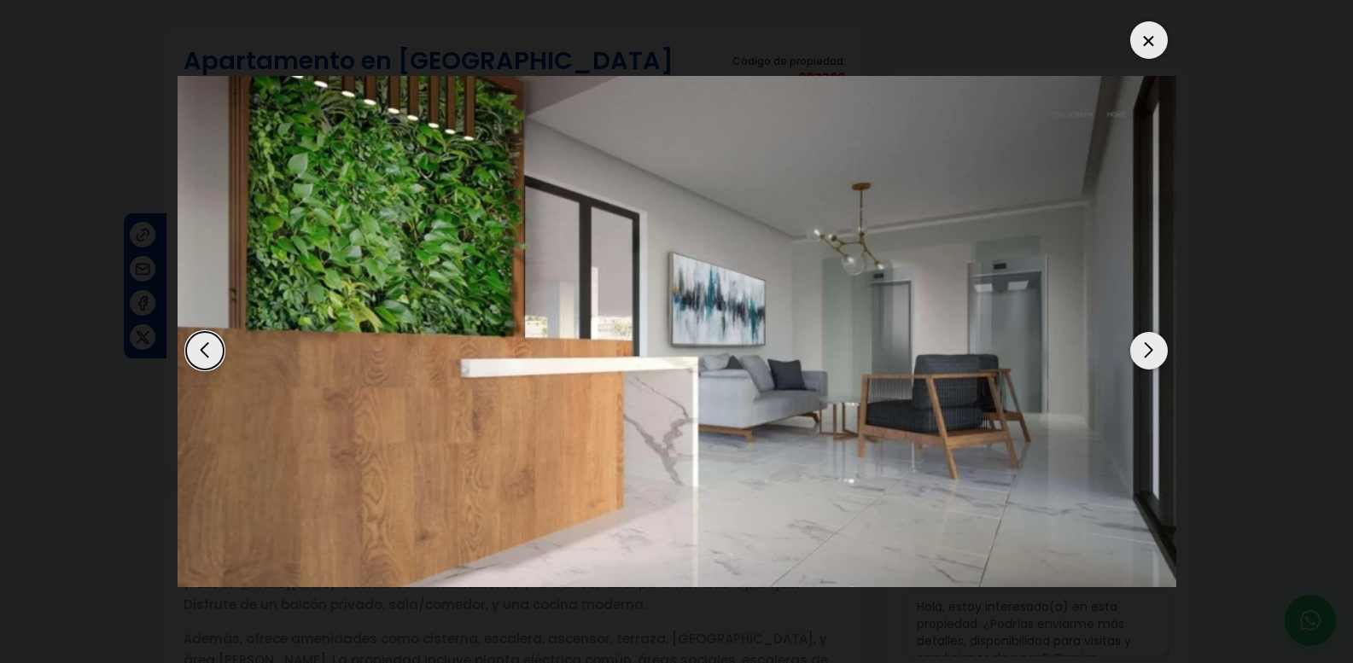
click at [1163, 357] on div "Next slide" at bounding box center [1150, 351] width 38 height 38
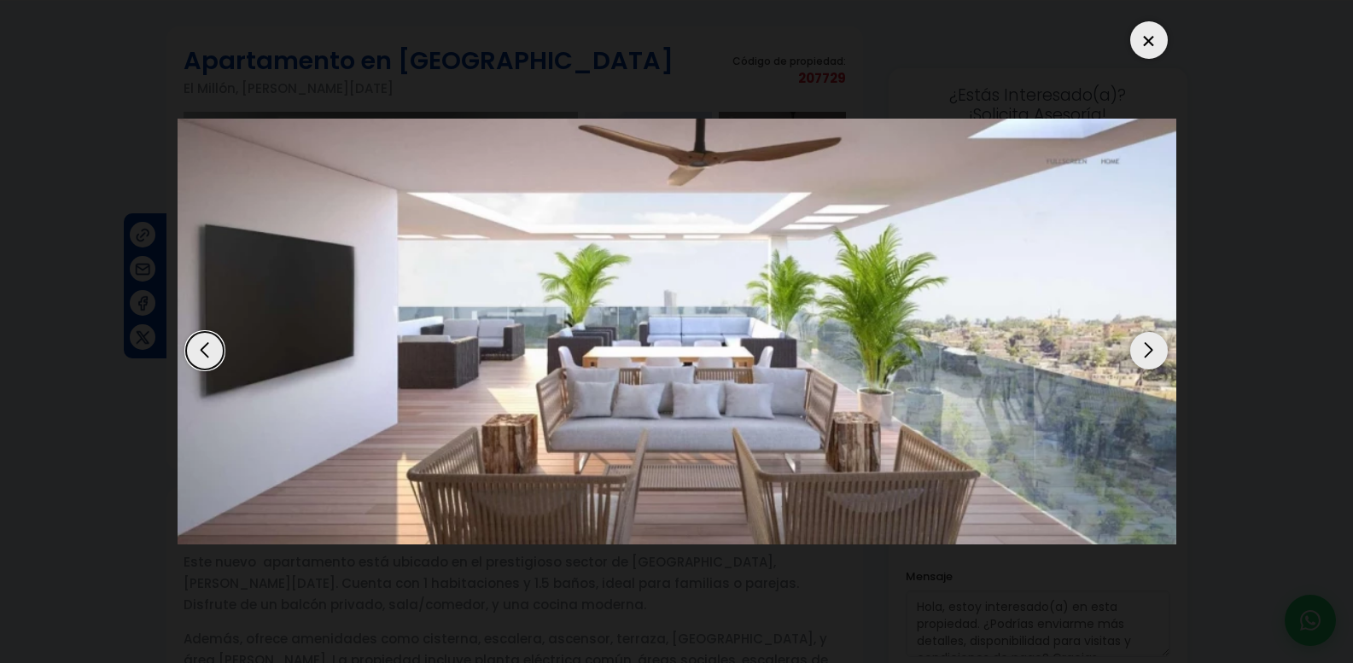
click at [1137, 45] on div at bounding box center [1150, 40] width 38 height 38
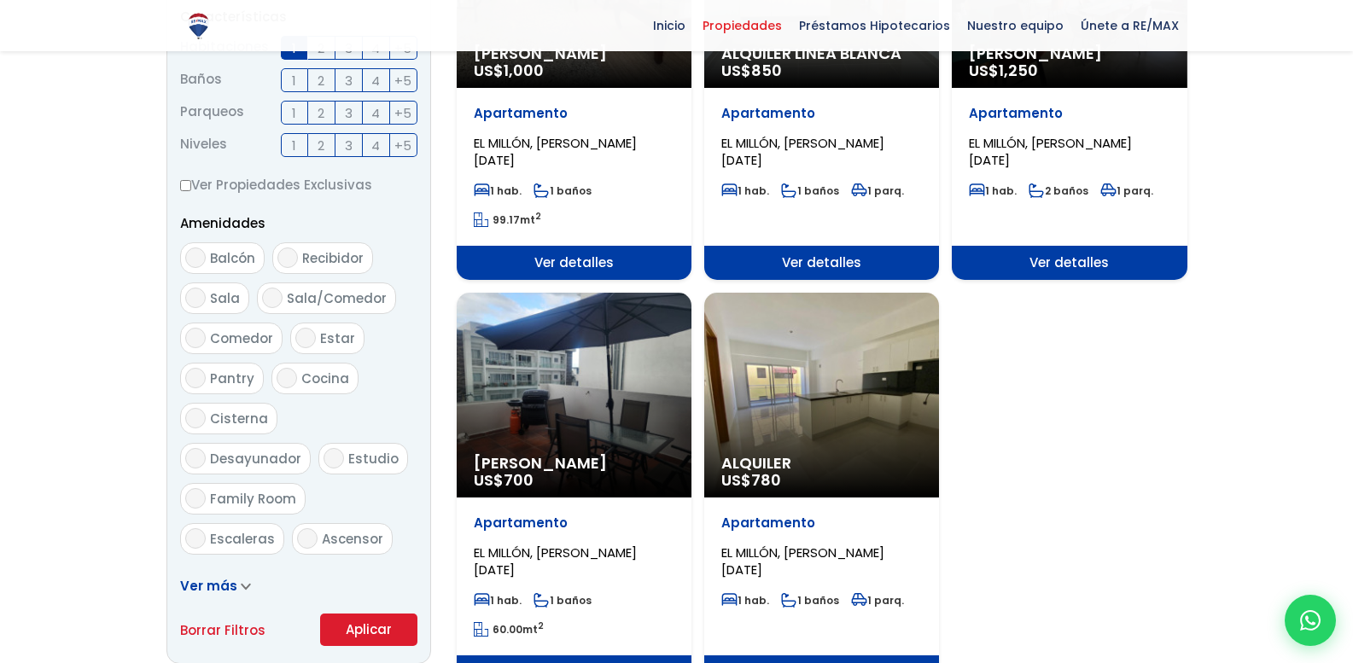
scroll to position [768, 0]
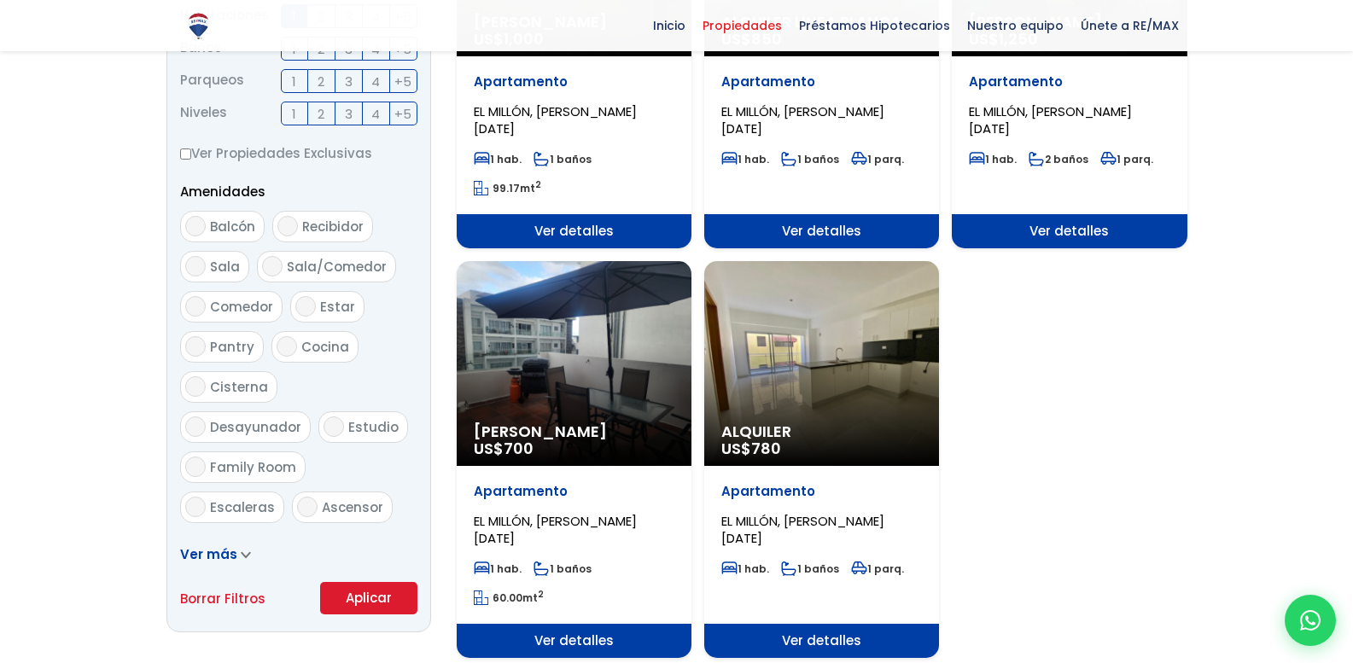
select select "113"
click at [558, 353] on div "Alquiler Amueblado US$ 700" at bounding box center [574, 363] width 235 height 205
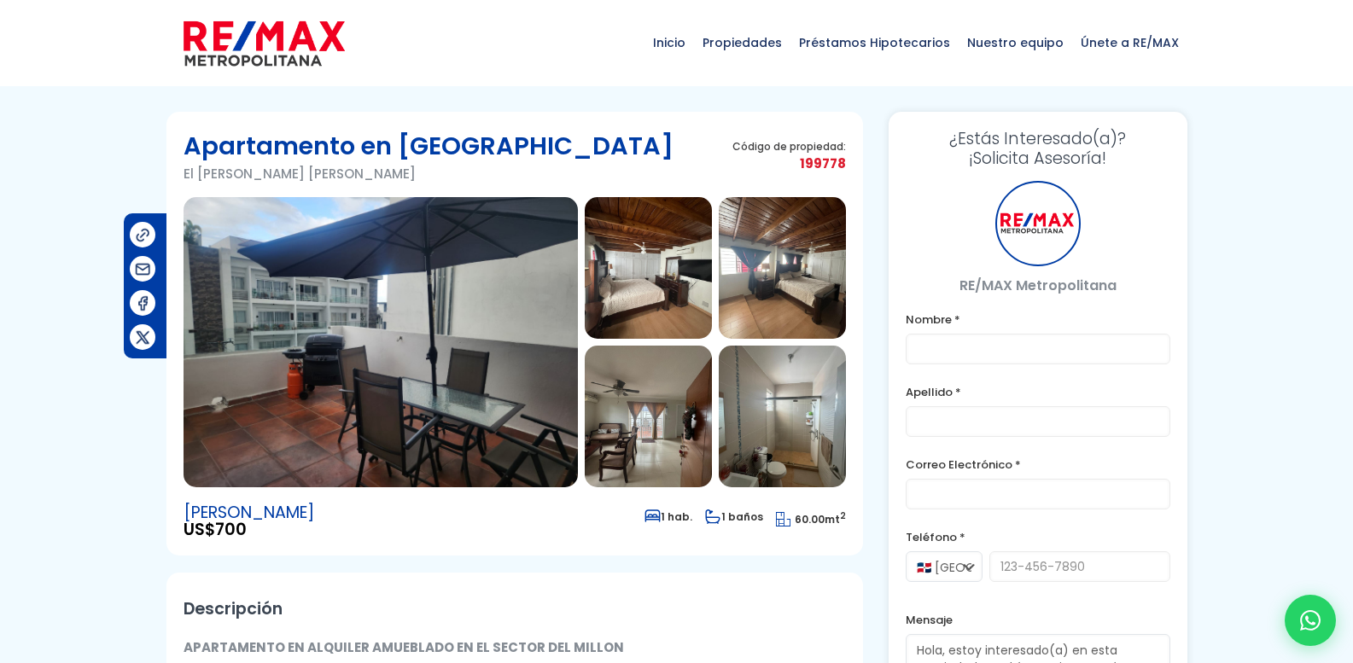
click at [192, 344] on img at bounding box center [381, 342] width 394 height 290
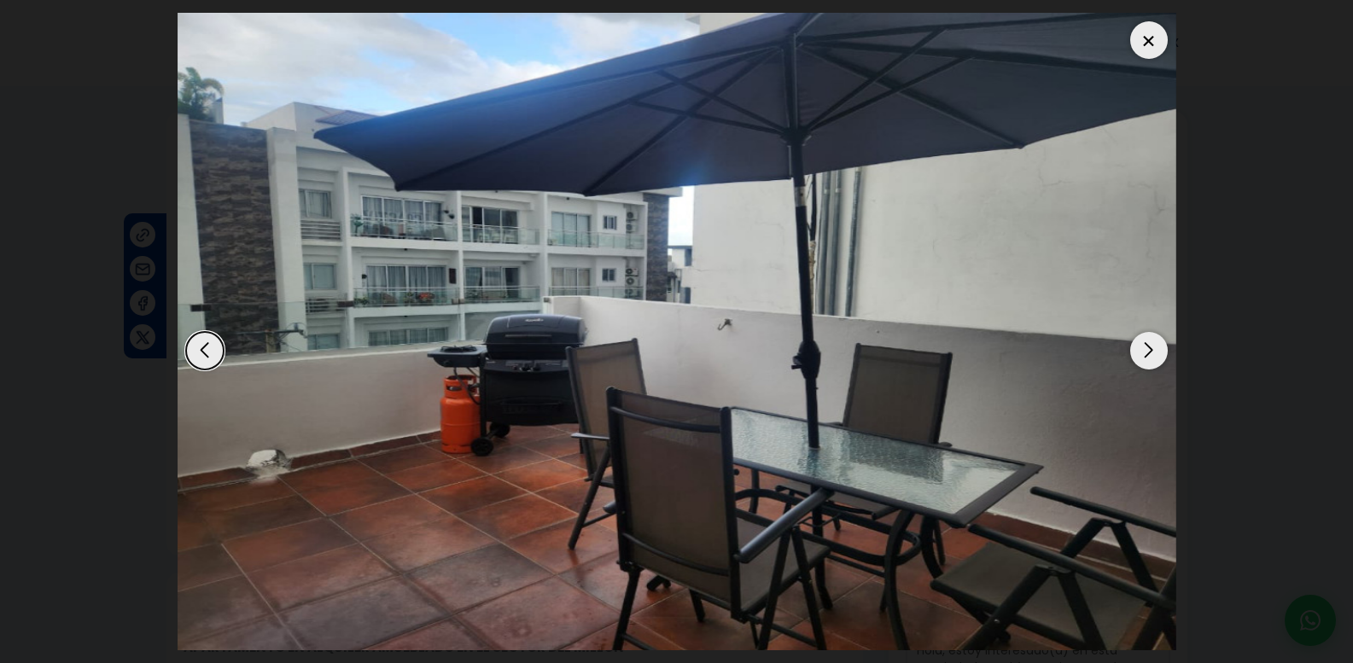
click at [1155, 344] on div "Next slide" at bounding box center [1150, 351] width 38 height 38
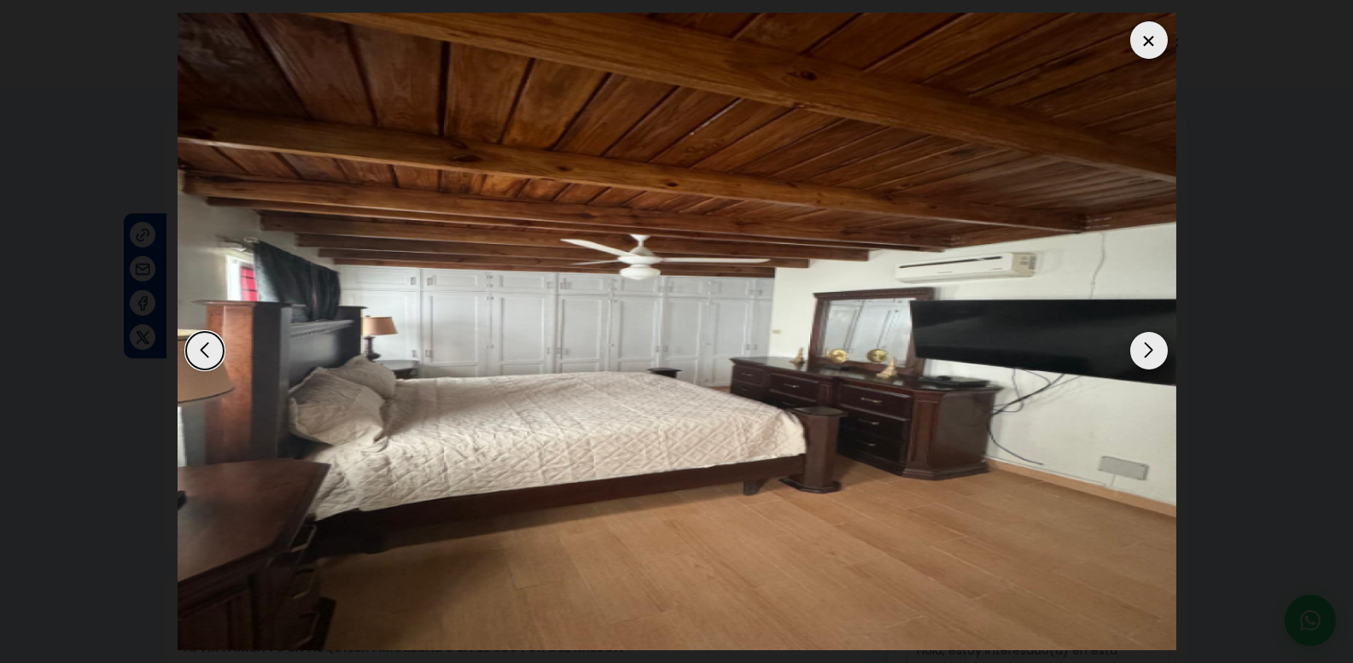
click at [1146, 360] on div "Next slide" at bounding box center [1150, 351] width 38 height 38
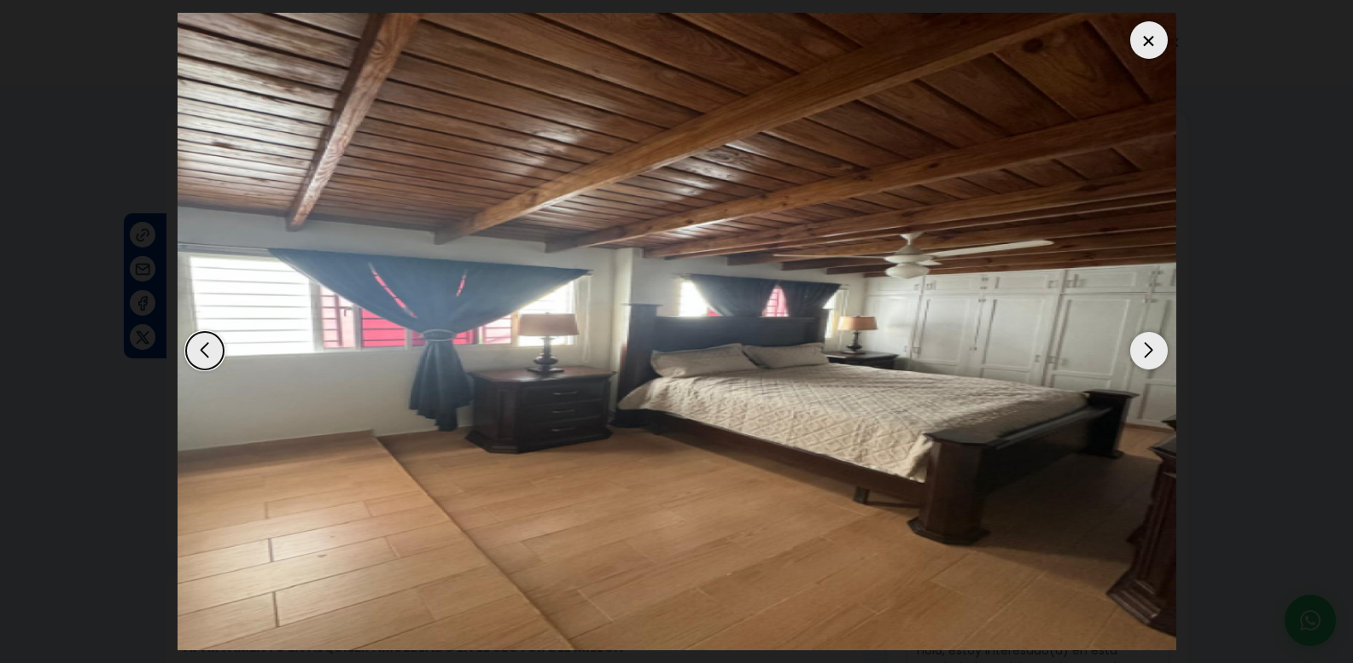
click at [1155, 45] on div at bounding box center [1150, 40] width 38 height 38
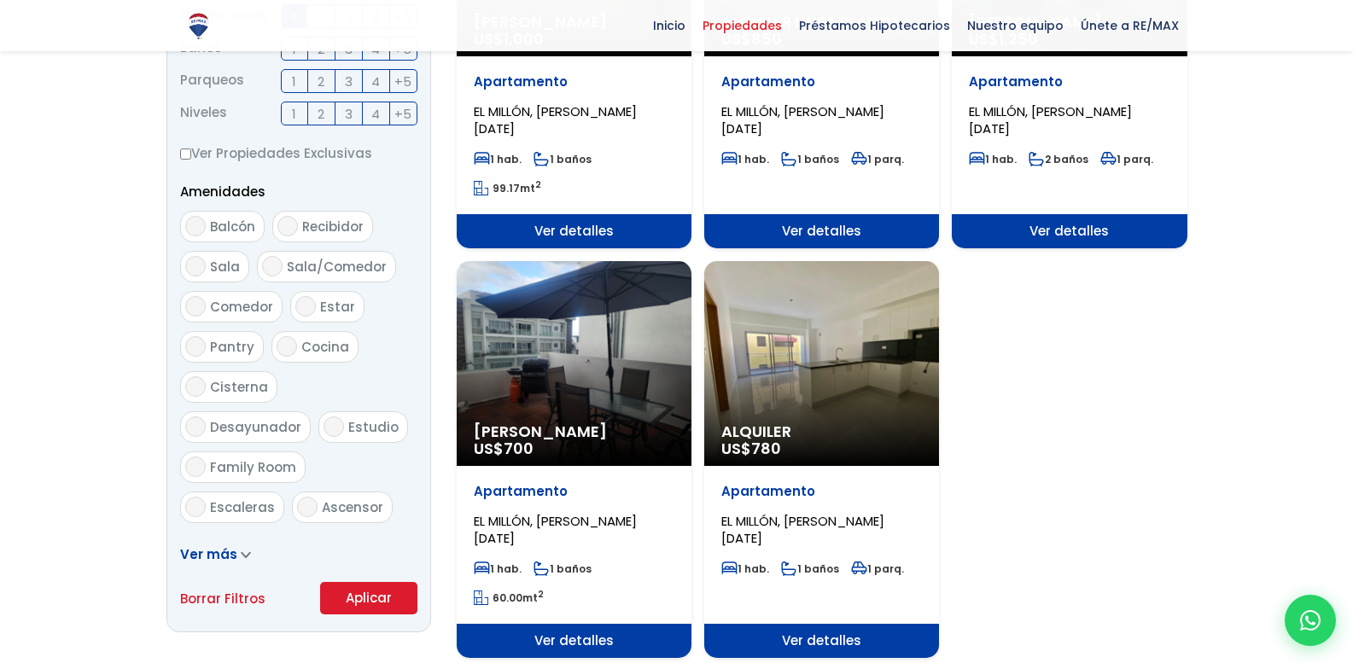
scroll to position [1198, 0]
select select "113"
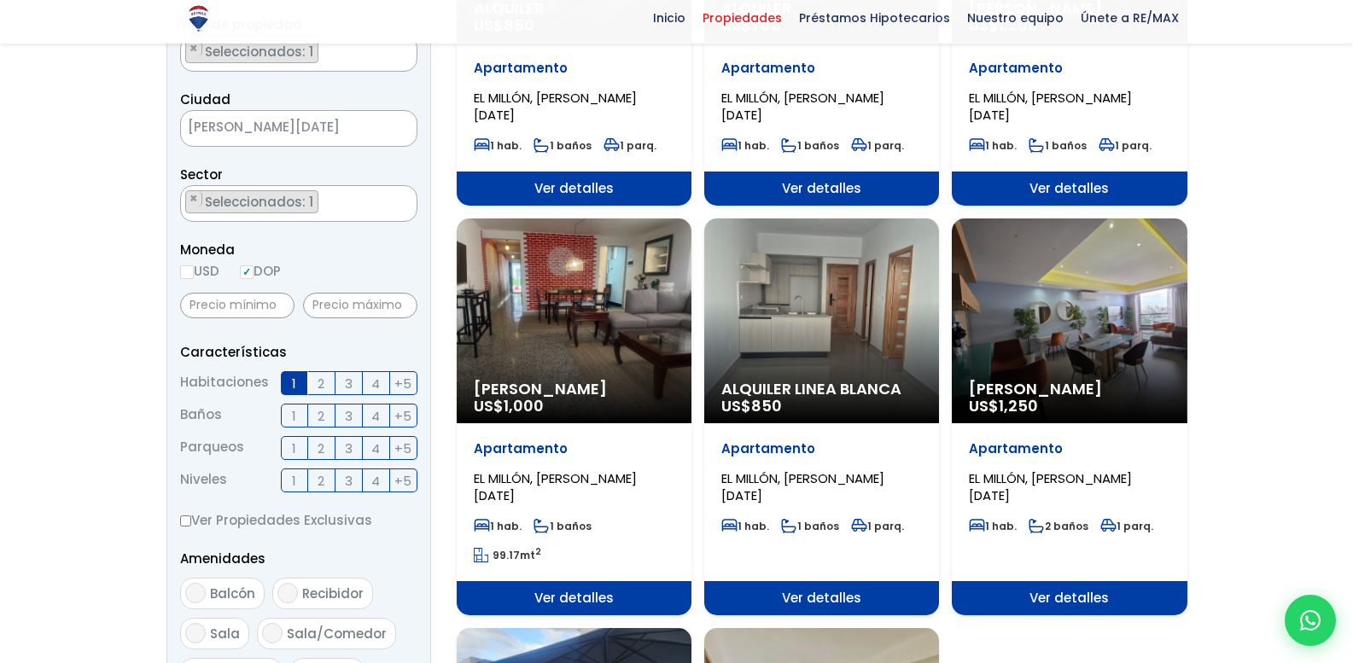
scroll to position [427, 0]
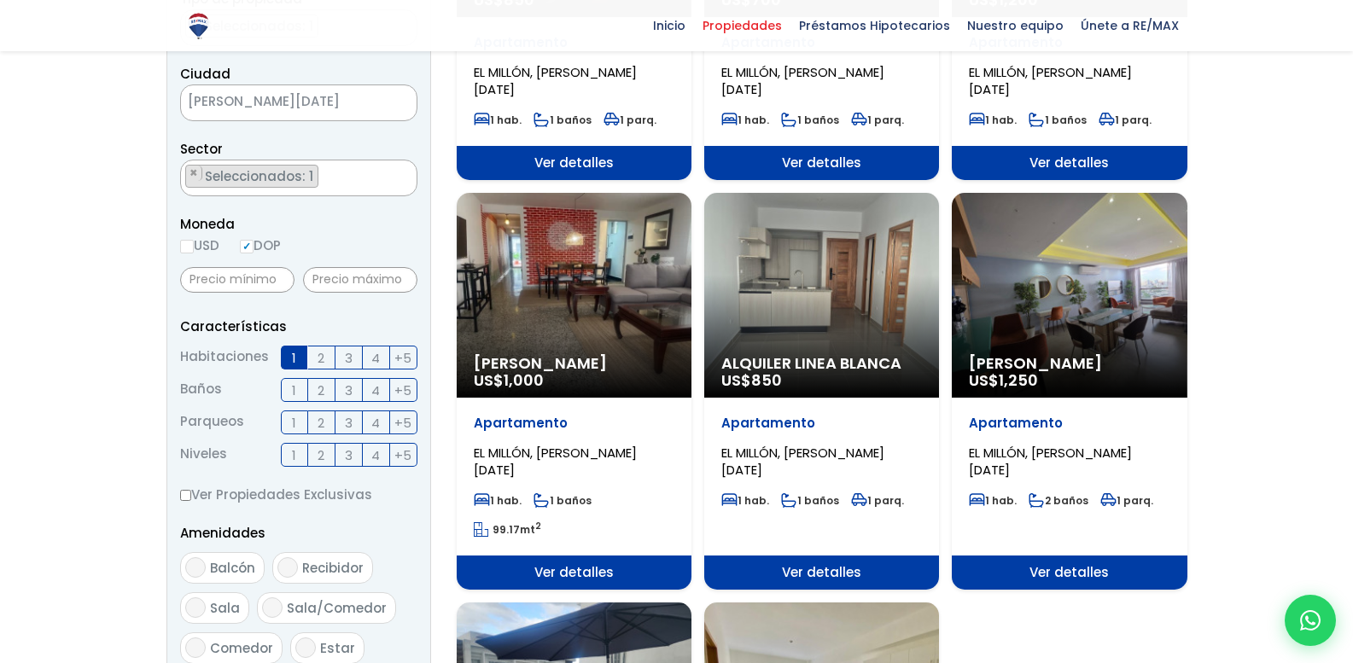
click at [201, 250] on label "USD" at bounding box center [199, 245] width 39 height 21
click at [0, 0] on input "USD" at bounding box center [0, 0] width 0 height 0
click at [199, 237] on label "USD" at bounding box center [199, 245] width 39 height 21
drag, startPoint x: 199, startPoint y: 237, endPoint x: 184, endPoint y: 250, distance: 20.6
click at [184, 250] on input "USD" at bounding box center [187, 247] width 14 height 14
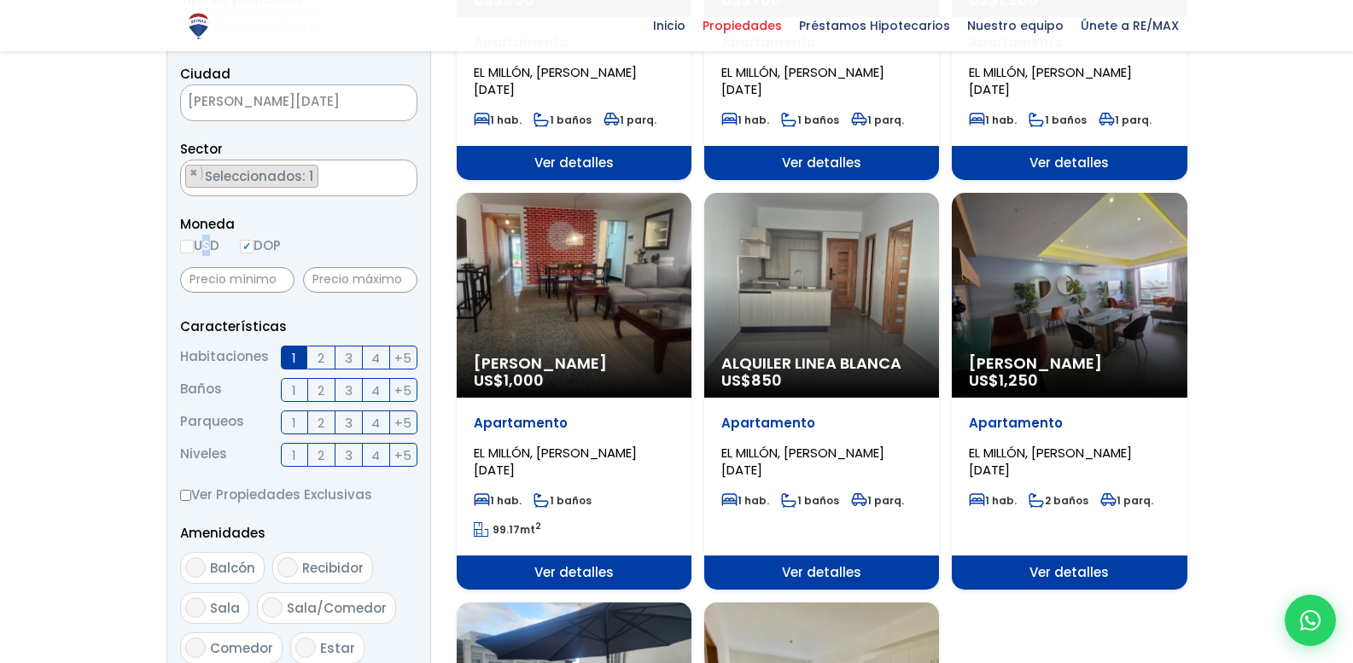
radio input "true"
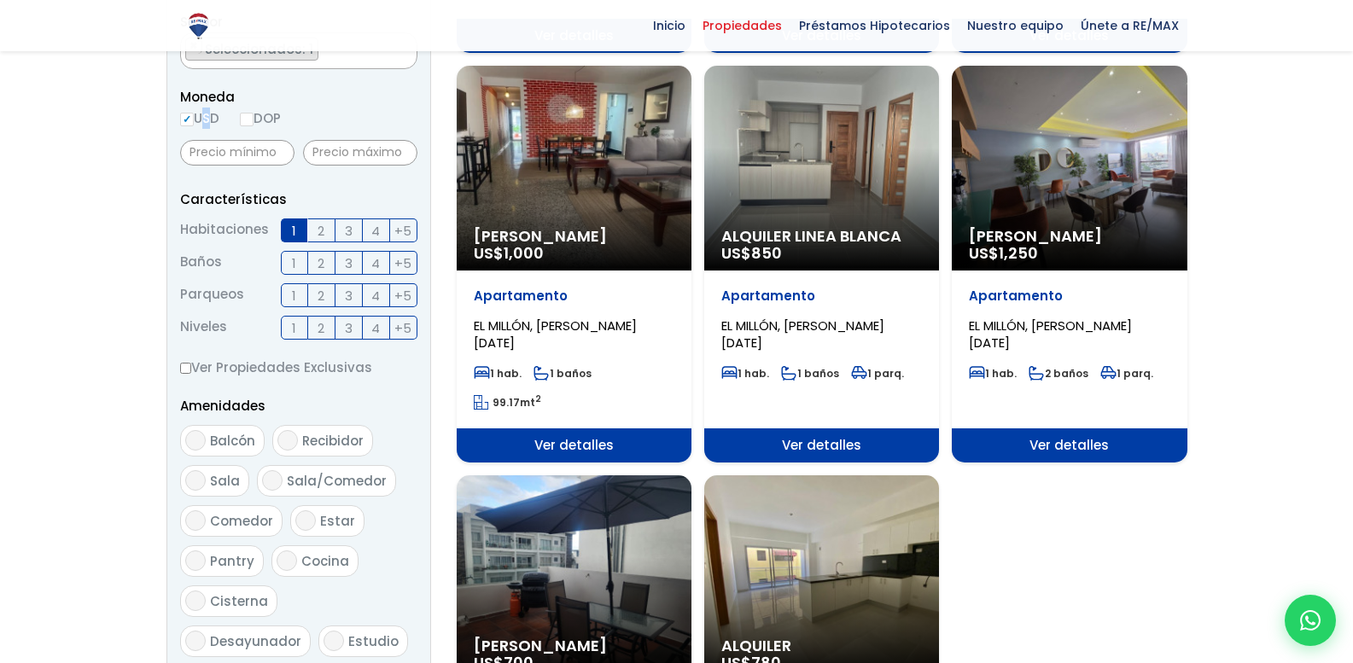
scroll to position [939, 0]
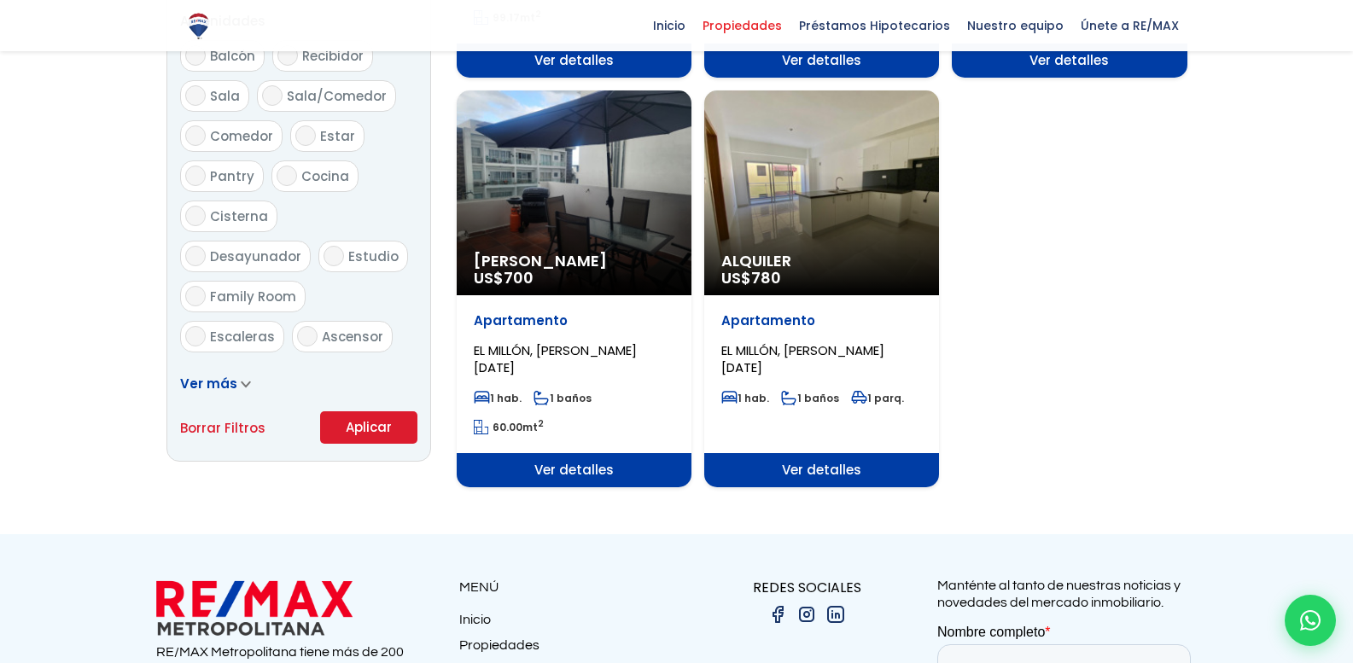
click at [384, 426] on button "Aplicar" at bounding box center [368, 428] width 97 height 32
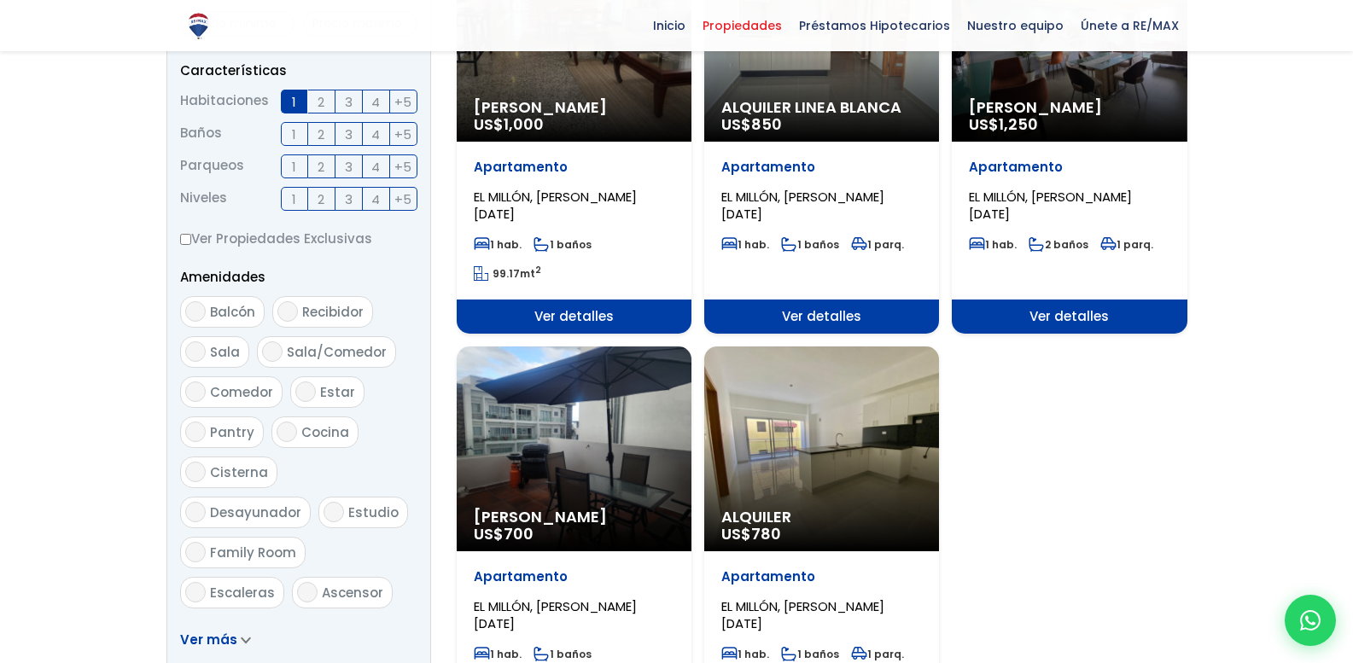
scroll to position [1198, 0]
select select "113"
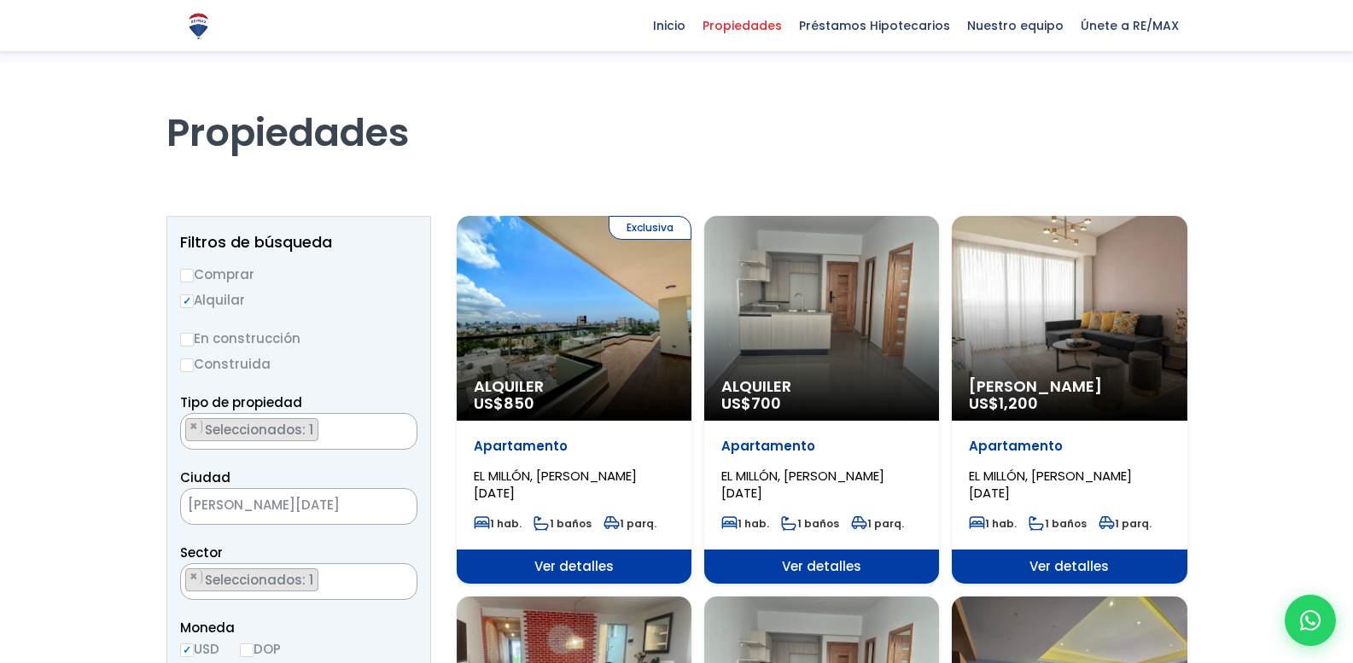
scroll to position [0, 0]
